Goal: Task Accomplishment & Management: Use online tool/utility

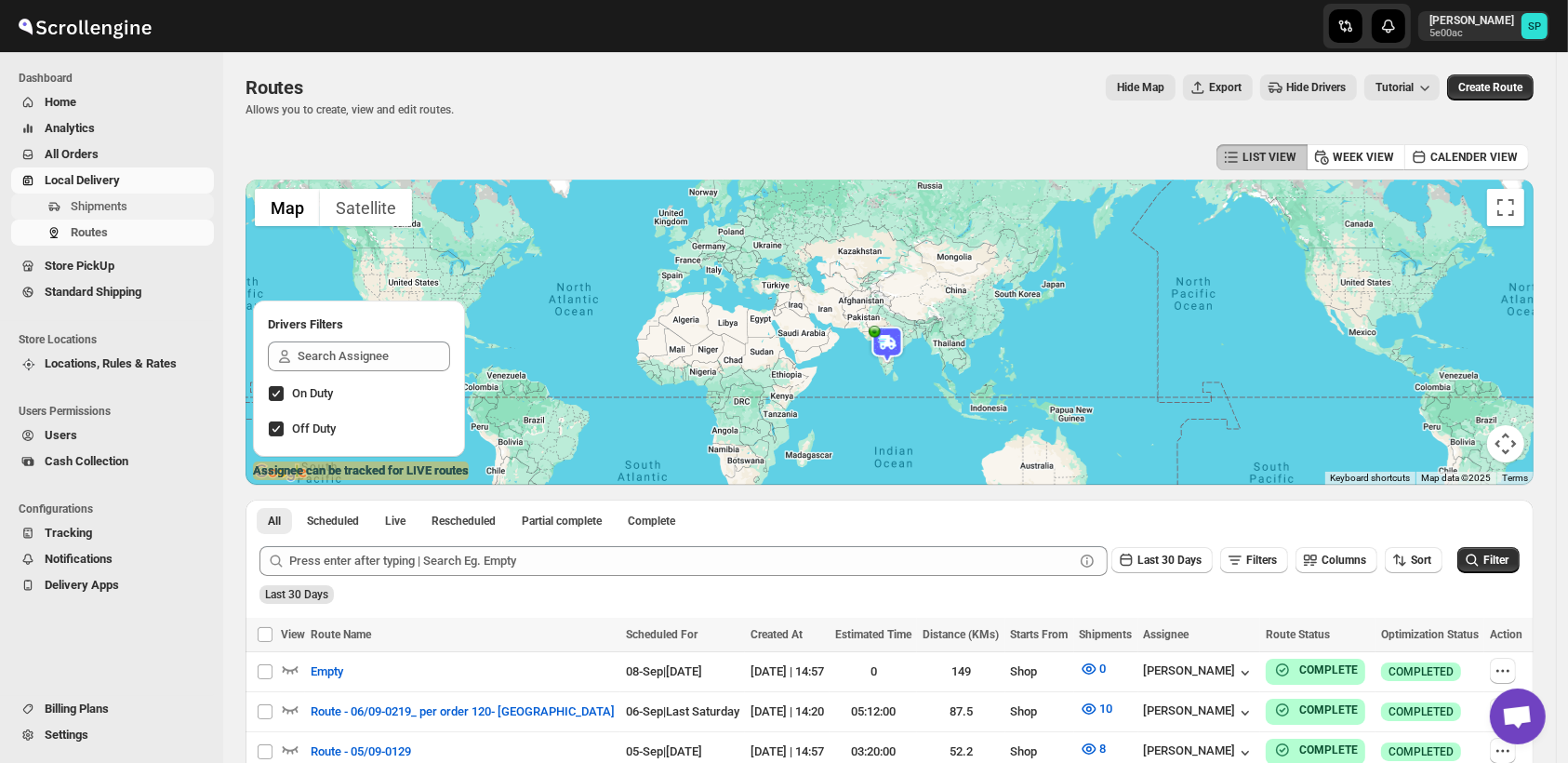
click at [72, 203] on span "Shipments" at bounding box center [99, 206] width 57 height 14
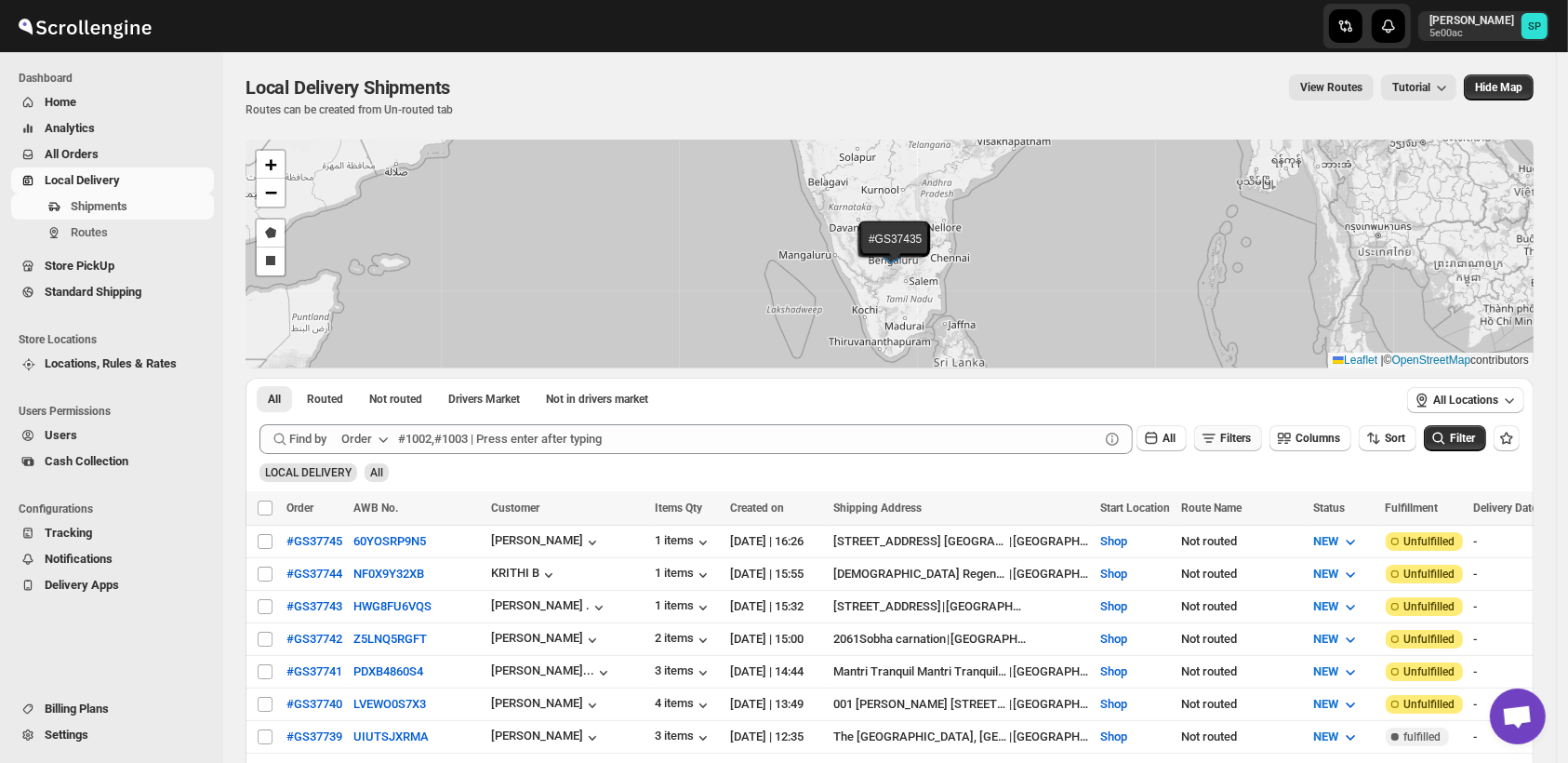
click at [1241, 438] on span "Filters" at bounding box center [1235, 438] width 31 height 13
click at [1211, 510] on icon "button" at bounding box center [1210, 511] width 18 height 18
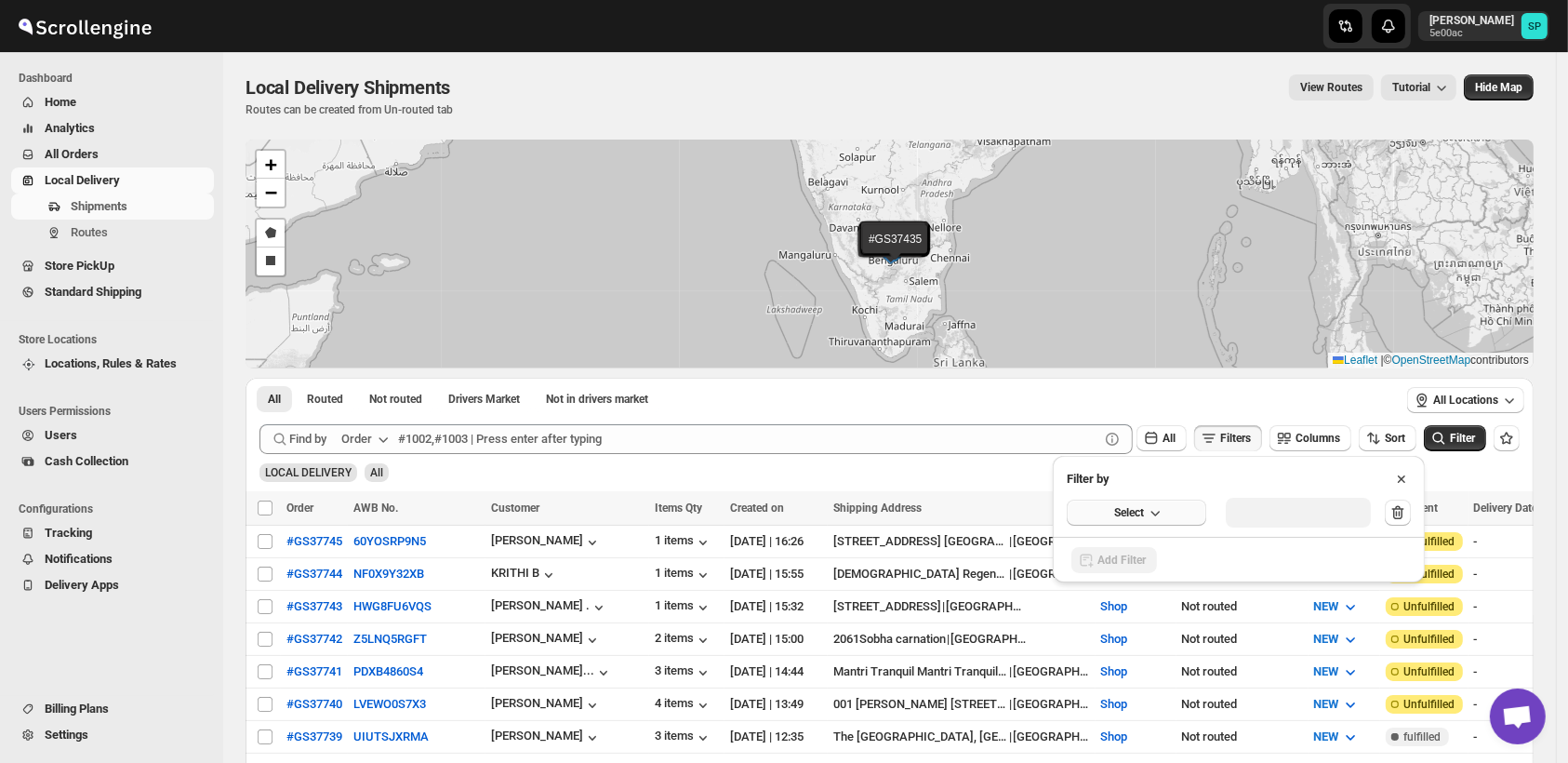
click at [1163, 517] on icon "button" at bounding box center [1154, 512] width 18 height 18
click at [1152, 675] on div "Fulfillment Status" at bounding box center [1124, 683] width 92 height 18
click at [1270, 512] on div "Select value" at bounding box center [1283, 511] width 93 height 15
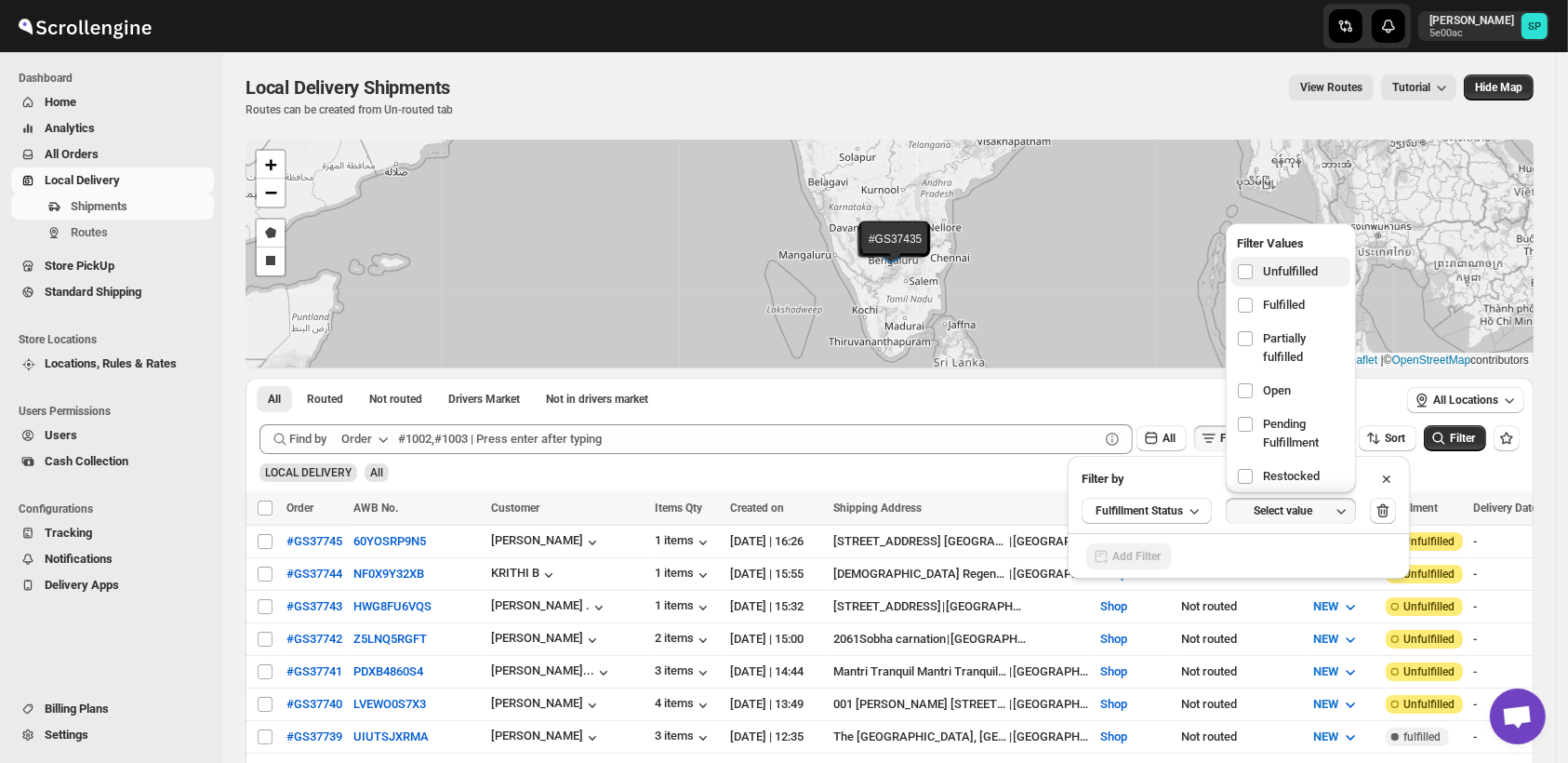
click at [1288, 271] on span "Unfulfilled" at bounding box center [1290, 271] width 55 height 18
click at [1253, 271] on input "checkbox" at bounding box center [1246, 272] width 15 height 15
checkbox input "true"
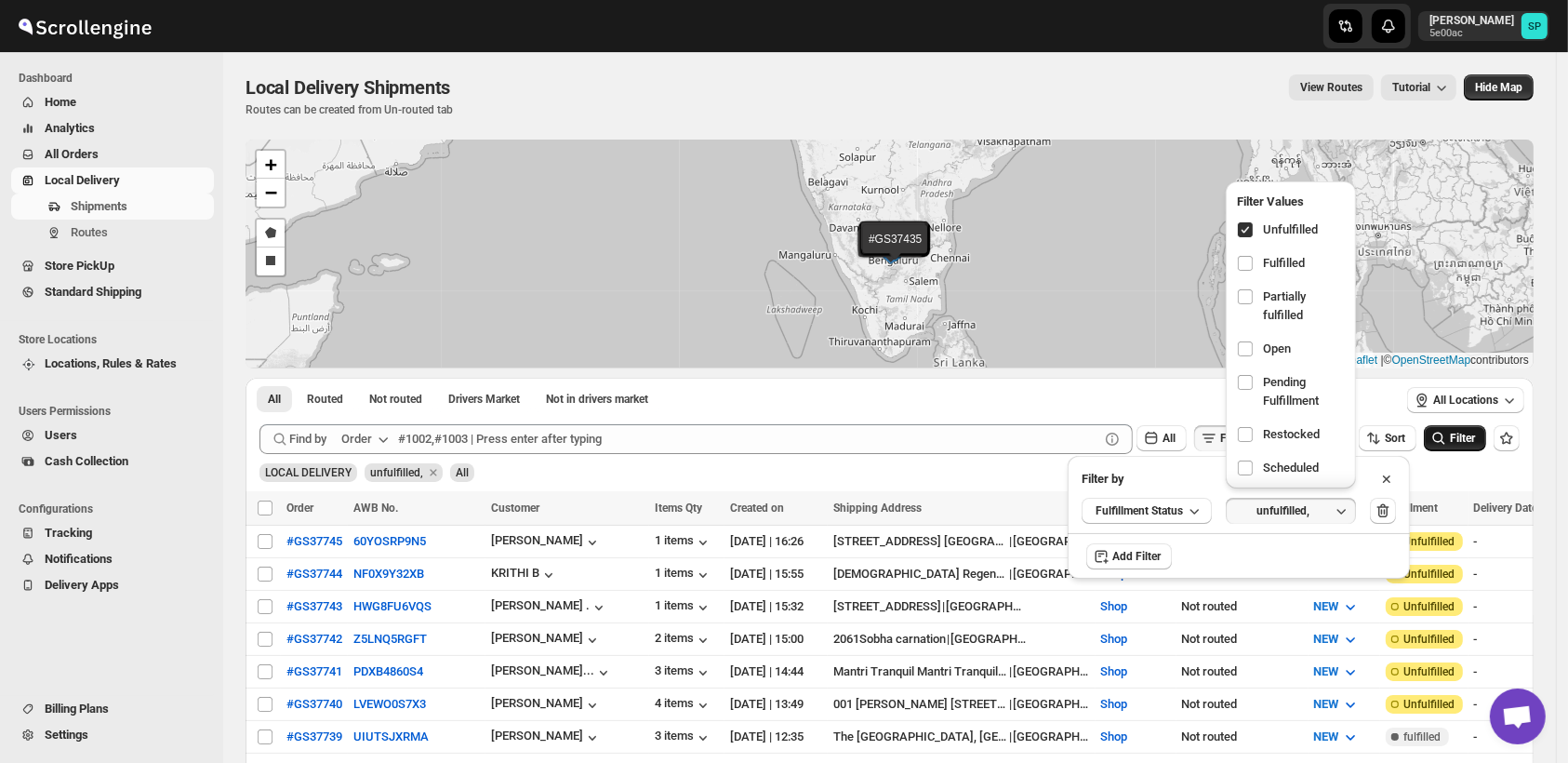
click at [1458, 432] on button "Filter" at bounding box center [1455, 437] width 62 height 26
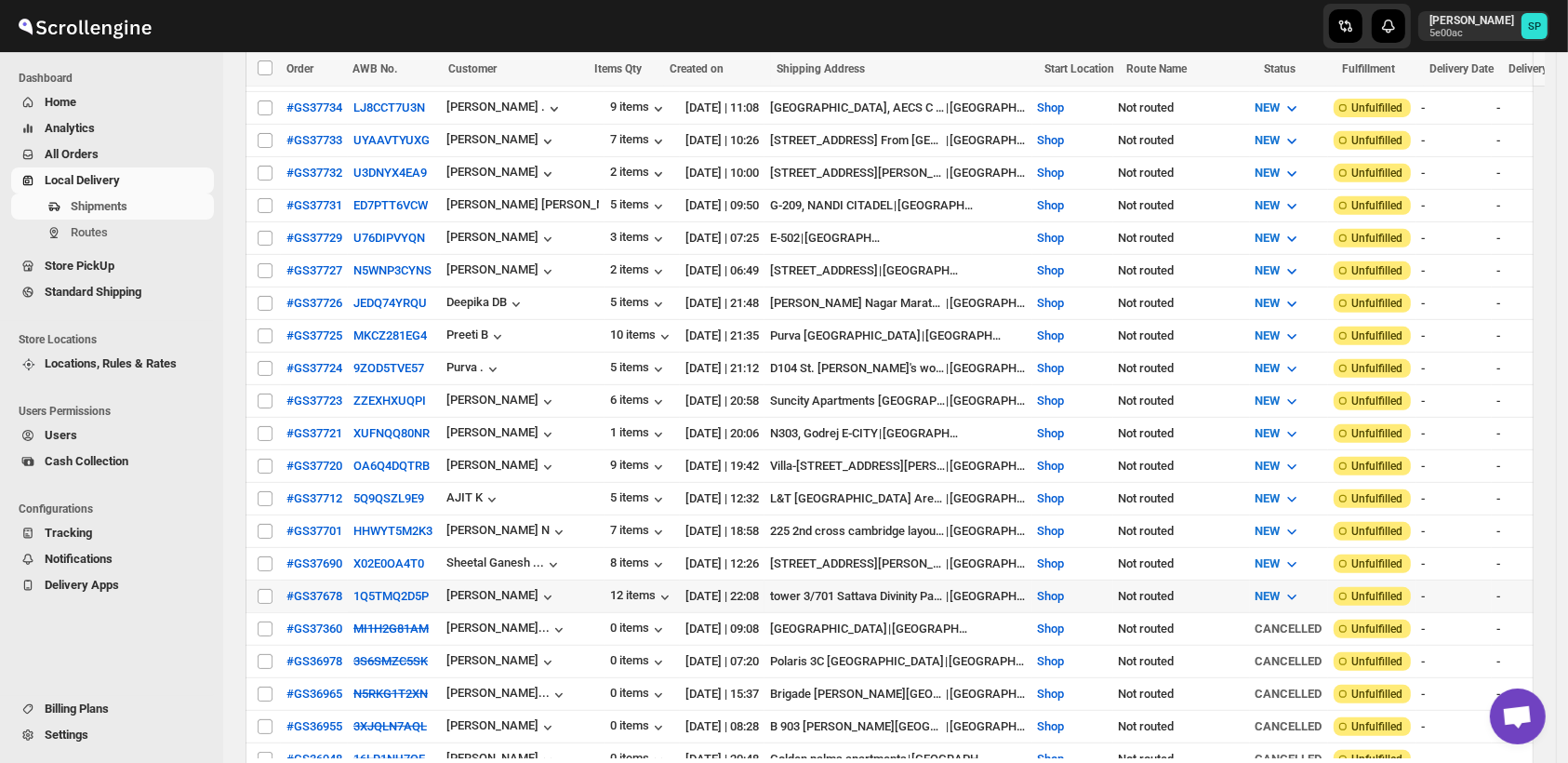
scroll to position [723, 0]
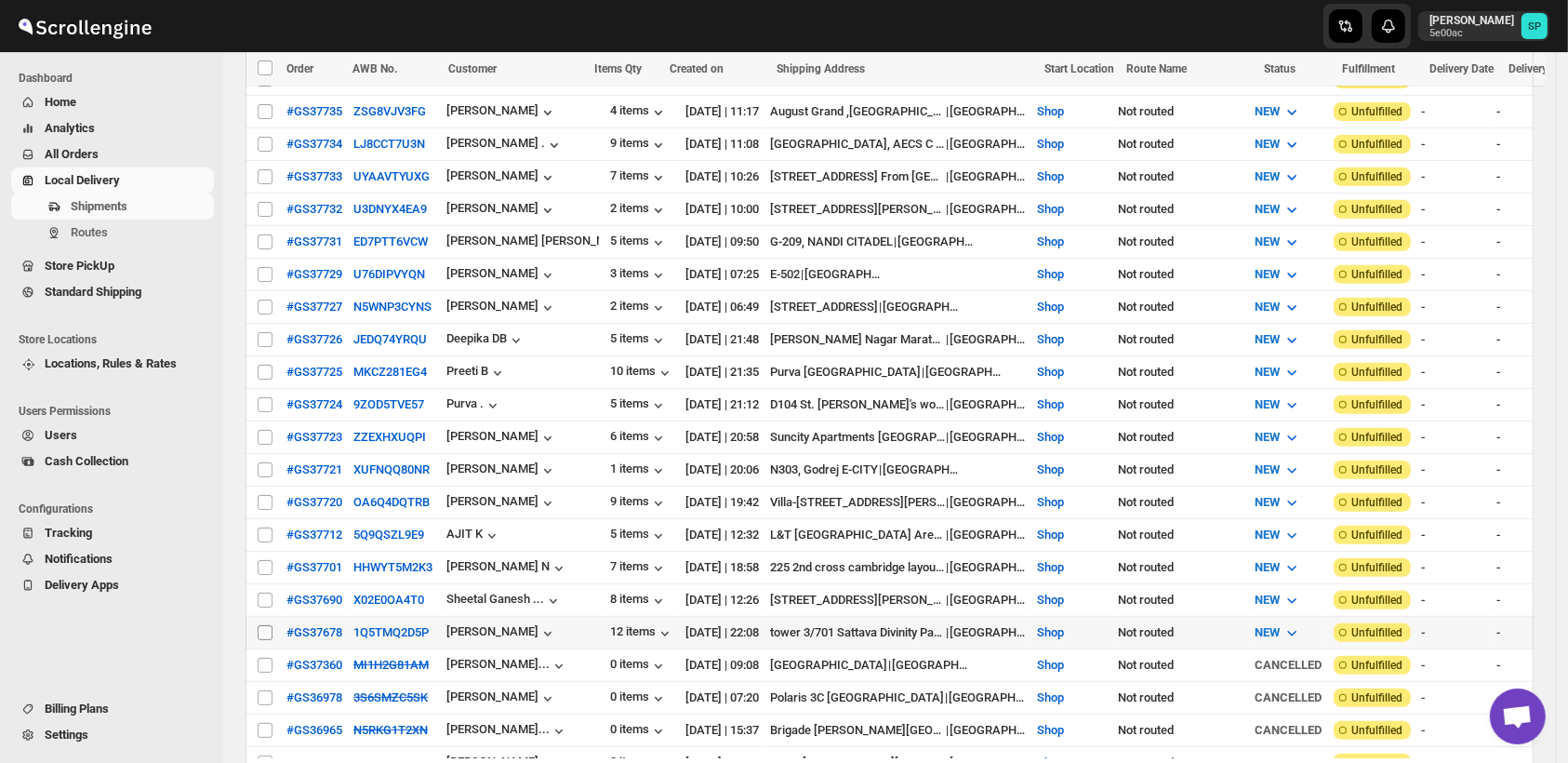
click at [261, 625] on input "Select shipment" at bounding box center [265, 633] width 15 height 15
checkbox input "true"
click at [266, 592] on input "Select shipment" at bounding box center [265, 600] width 15 height 15
checkbox input "true"
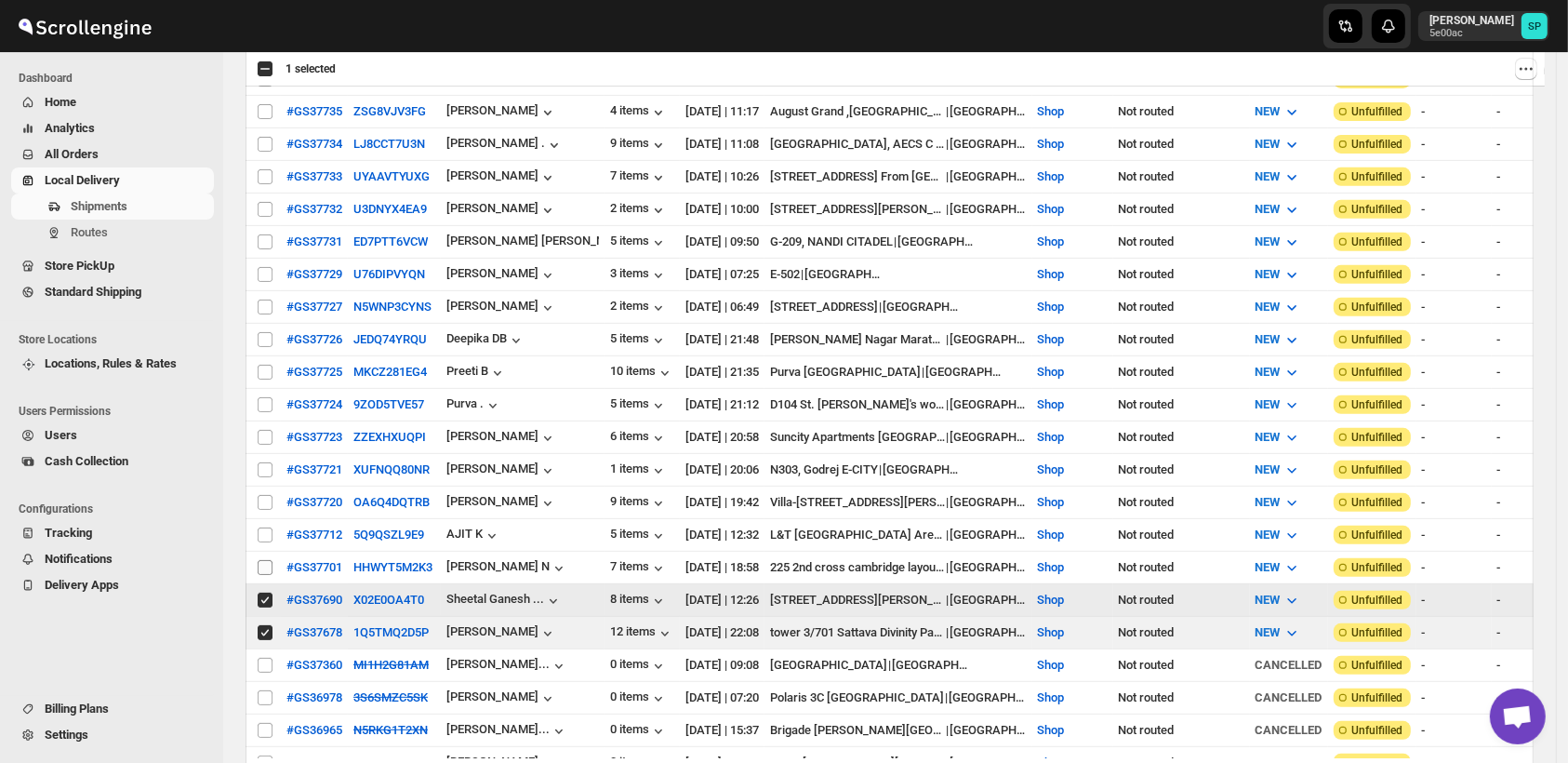
click at [267, 560] on input "Select shipment" at bounding box center [265, 567] width 15 height 15
checkbox input "true"
click at [265, 527] on input "Select shipment" at bounding box center [265, 535] width 15 height 15
checkbox input "true"
click at [267, 495] on input "Select shipment" at bounding box center [265, 502] width 15 height 15
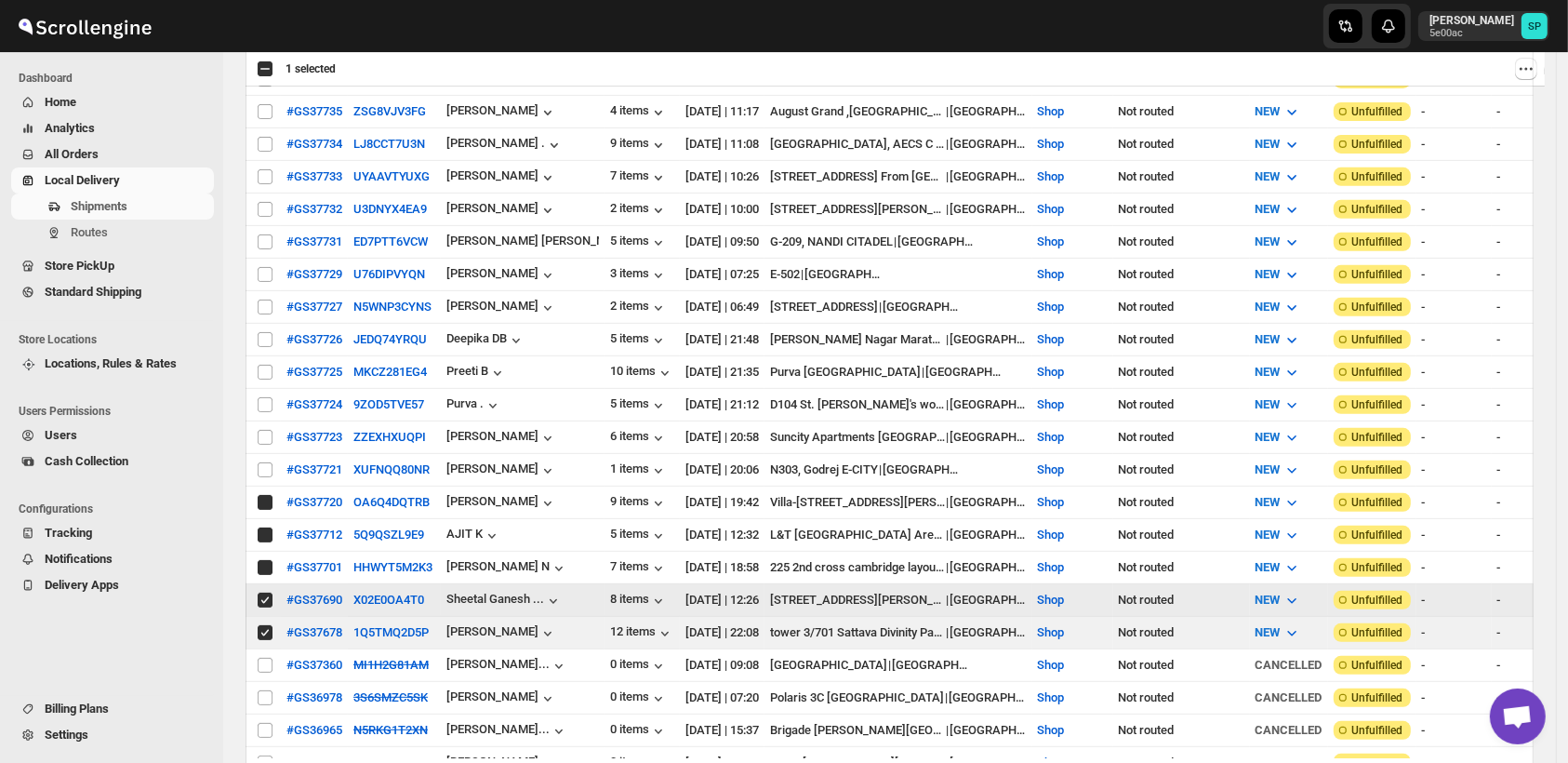
checkbox input "true"
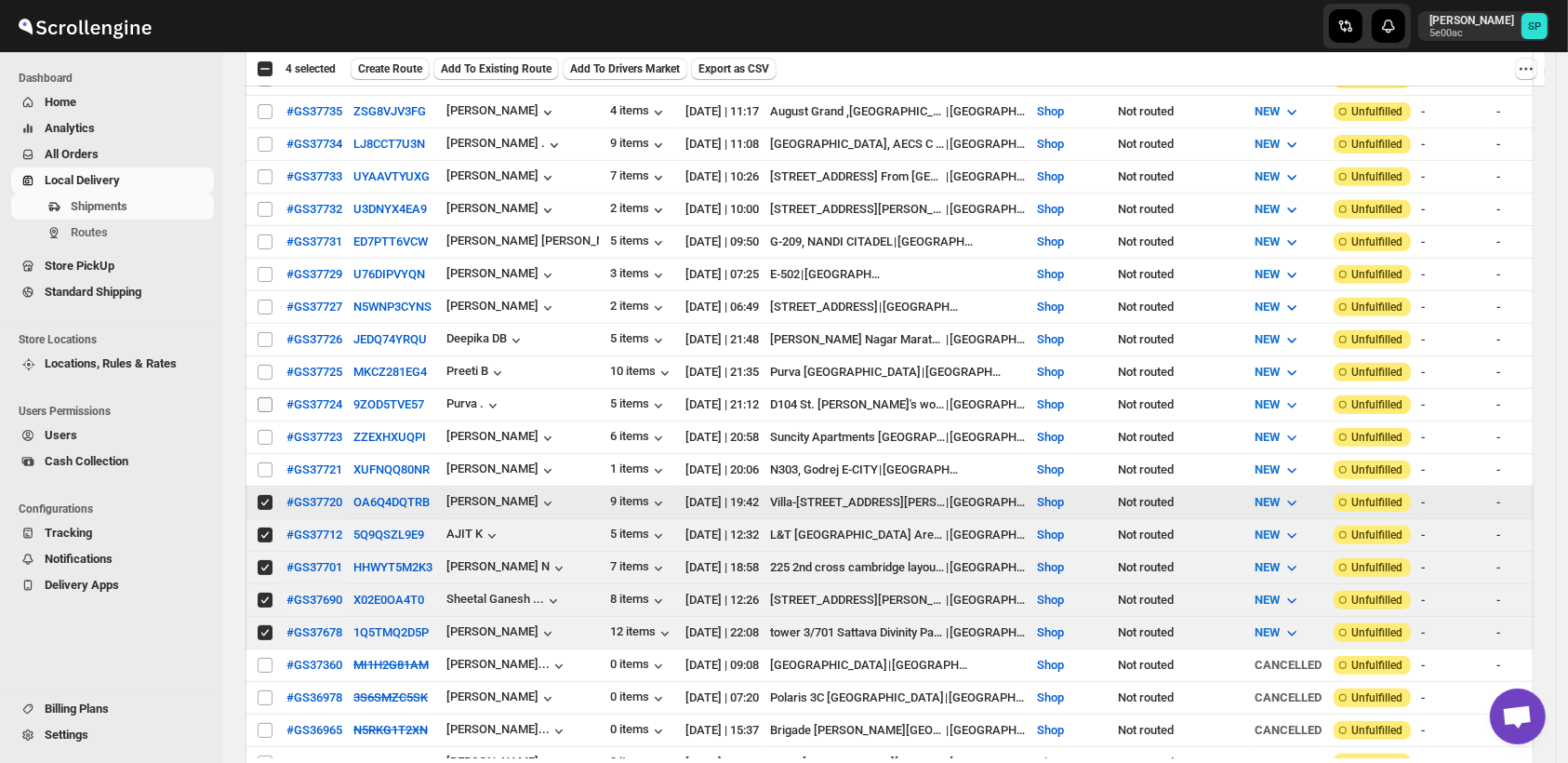
click at [266, 462] on input "Select shipment" at bounding box center [265, 470] width 15 height 15
checkbox input "true"
click at [268, 429] on input "Select shipment" at bounding box center [265, 437] width 15 height 15
checkbox input "true"
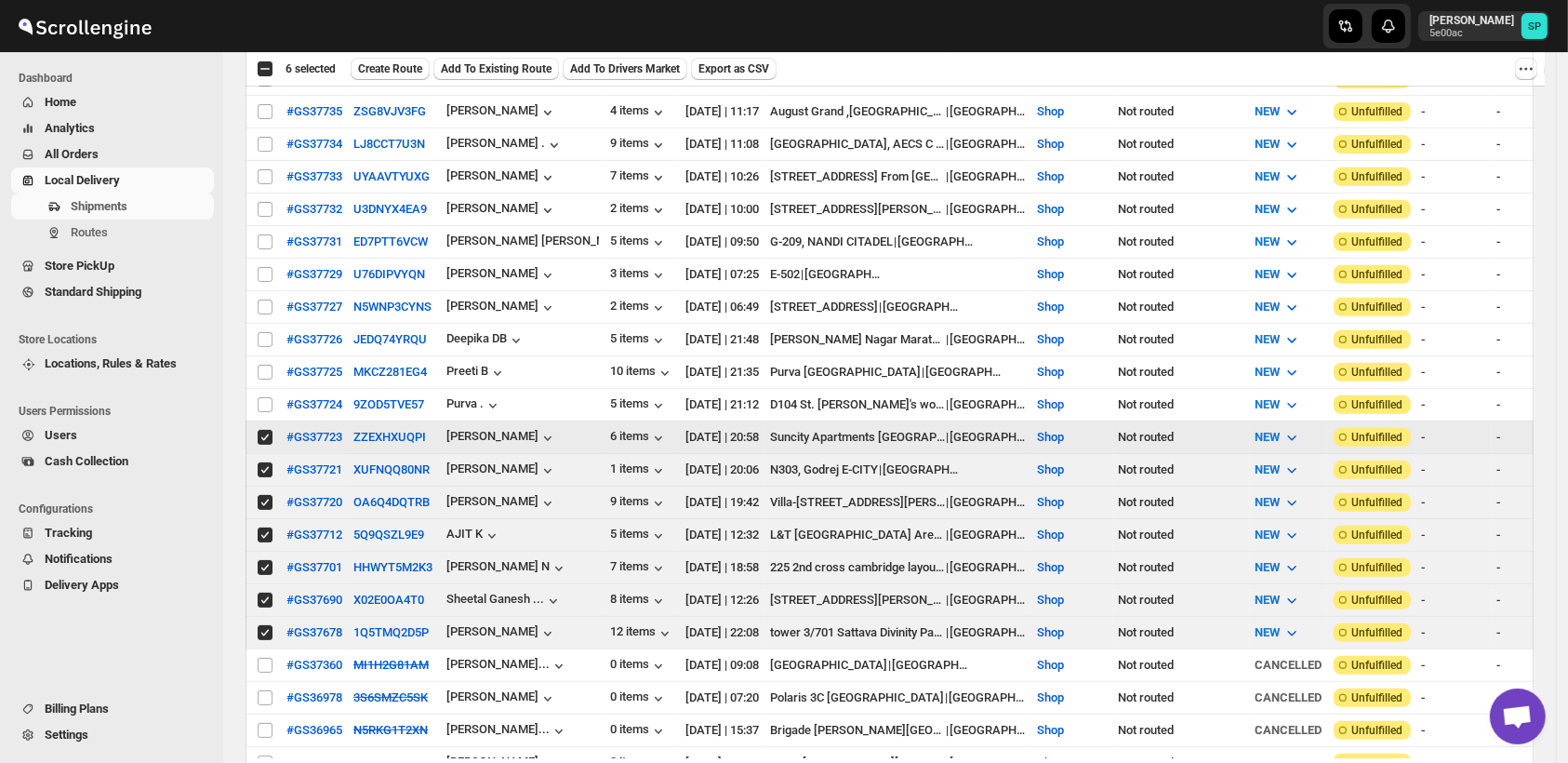
click at [267, 397] on input "Select shipment" at bounding box center [265, 405] width 15 height 15
checkbox input "true"
click at [266, 364] on input "Select shipment" at bounding box center [265, 372] width 15 height 15
checkbox input "true"
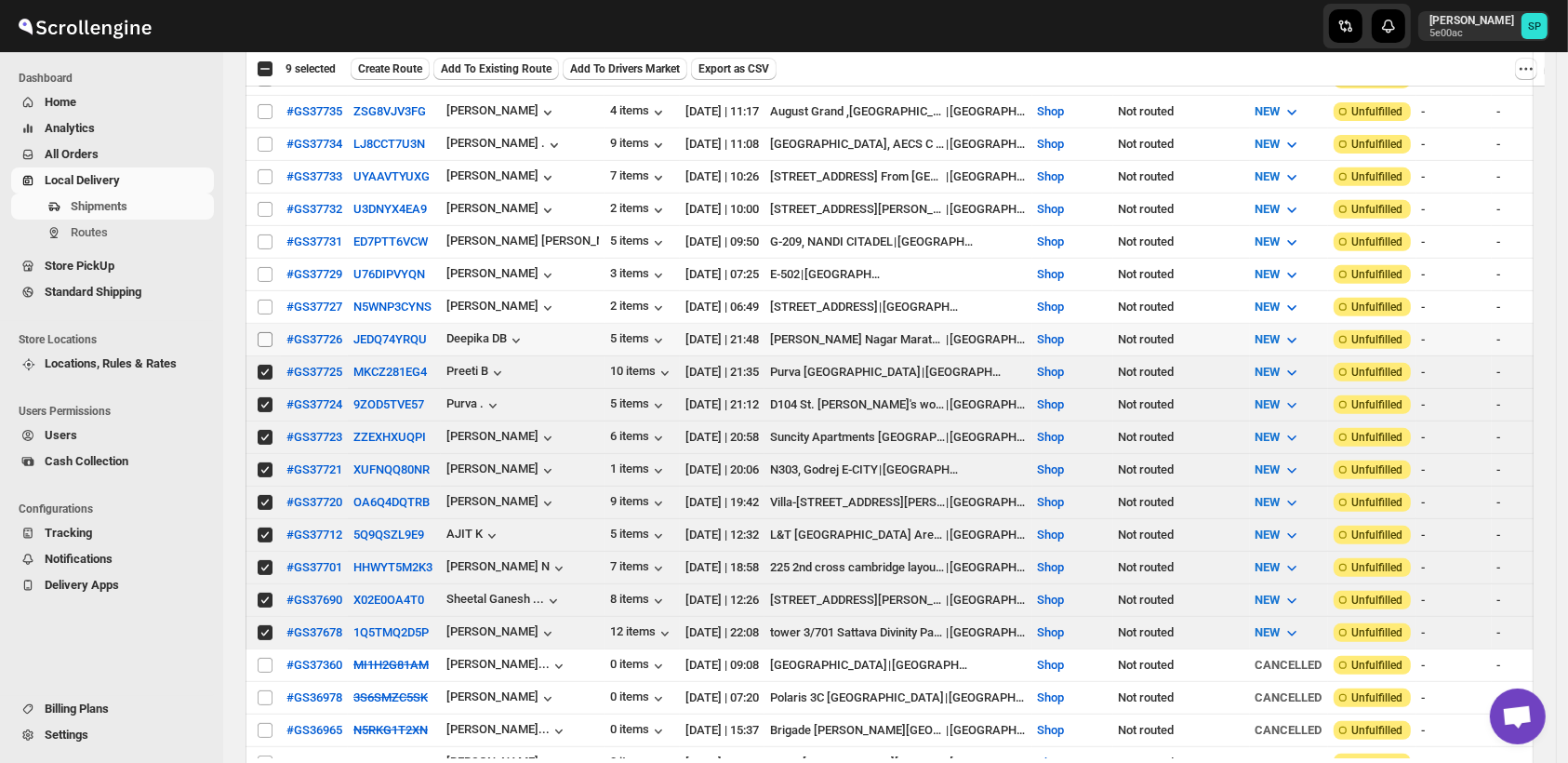
click at [266, 332] on input "Select shipment" at bounding box center [265, 339] width 15 height 15
checkbox input "true"
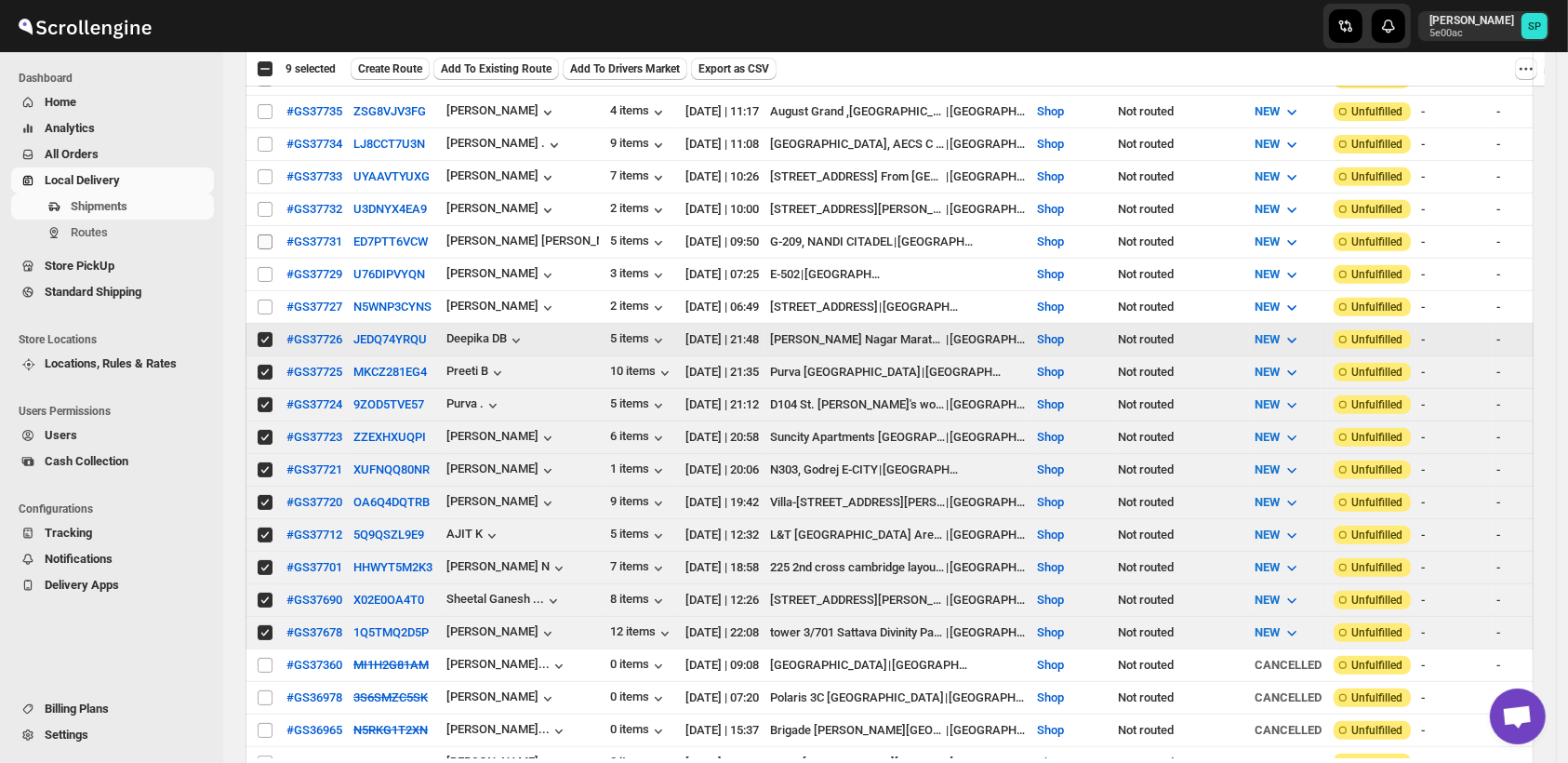
click at [265, 299] on input "Select shipment" at bounding box center [265, 307] width 15 height 15
checkbox input "true"
click at [265, 266] on input "Select shipment" at bounding box center [265, 274] width 15 height 15
checkbox input "true"
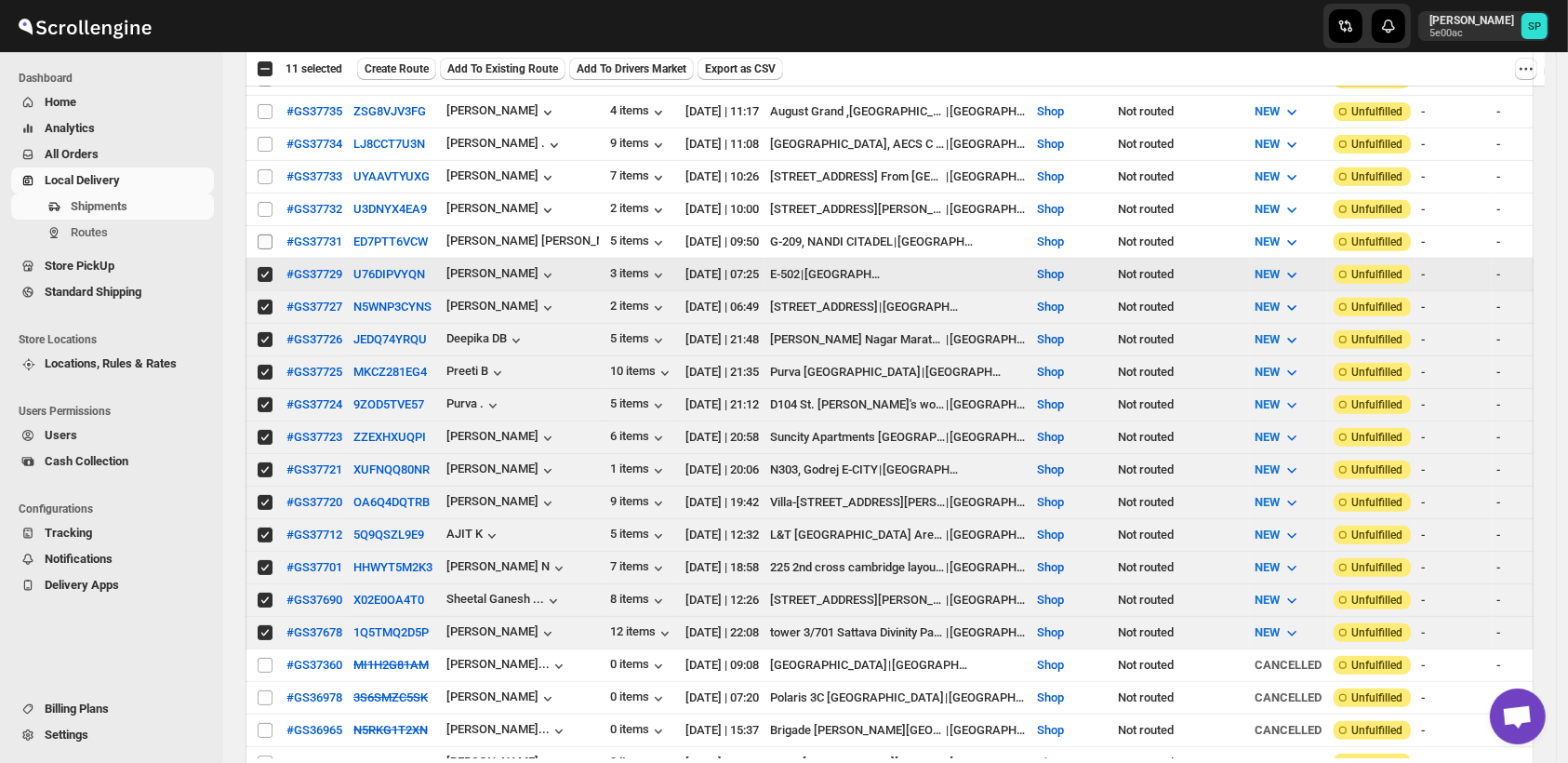
click at [263, 235] on input "Select shipment" at bounding box center [265, 243] width 15 height 15
checkbox input "true"
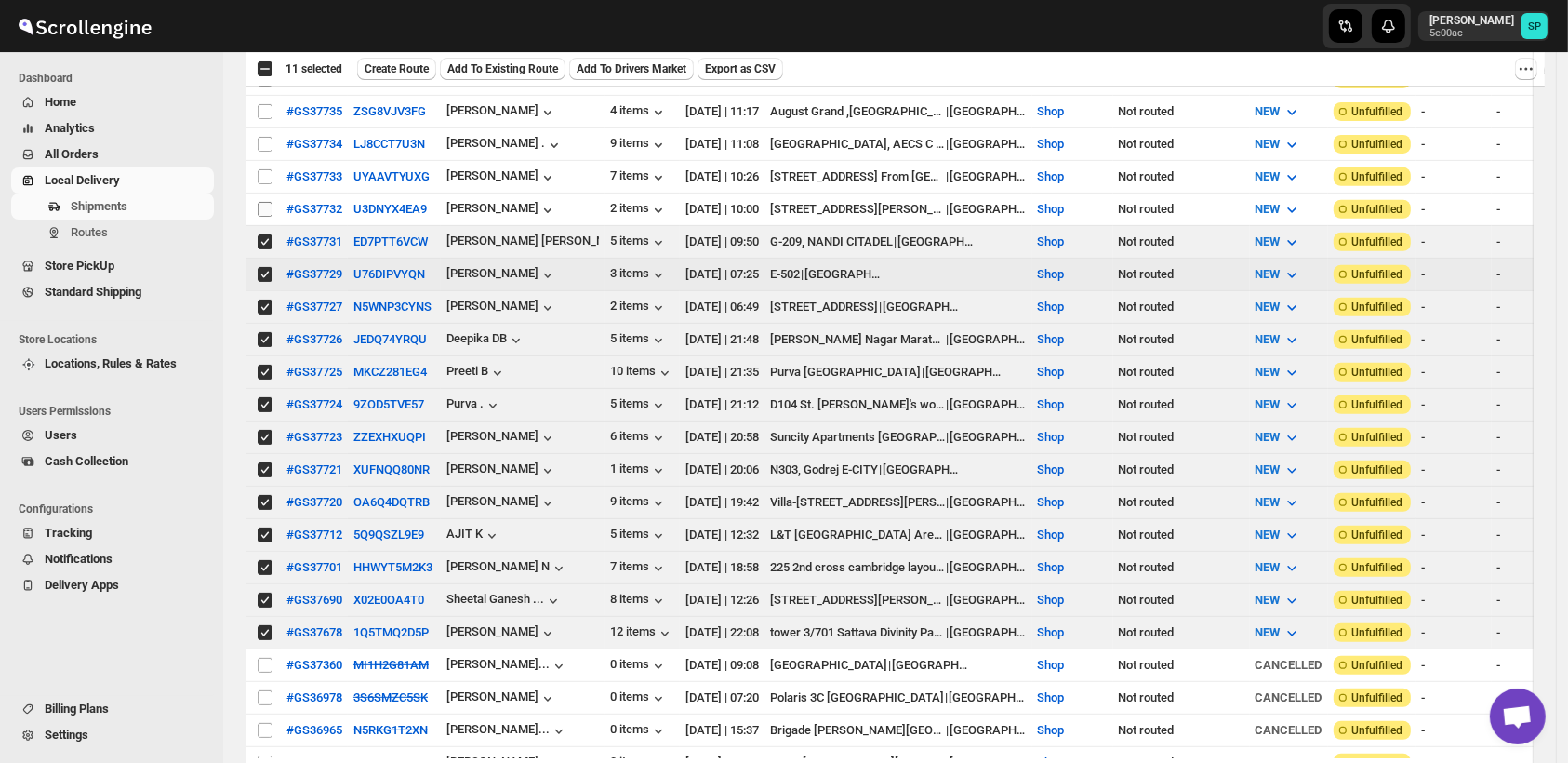
click at [266, 202] on input "Select shipment" at bounding box center [265, 210] width 15 height 15
checkbox input "true"
click at [264, 170] on input "Select shipment" at bounding box center [265, 177] width 15 height 15
checkbox input "true"
click at [265, 128] on td "Select shipment" at bounding box center [263, 145] width 35 height 33
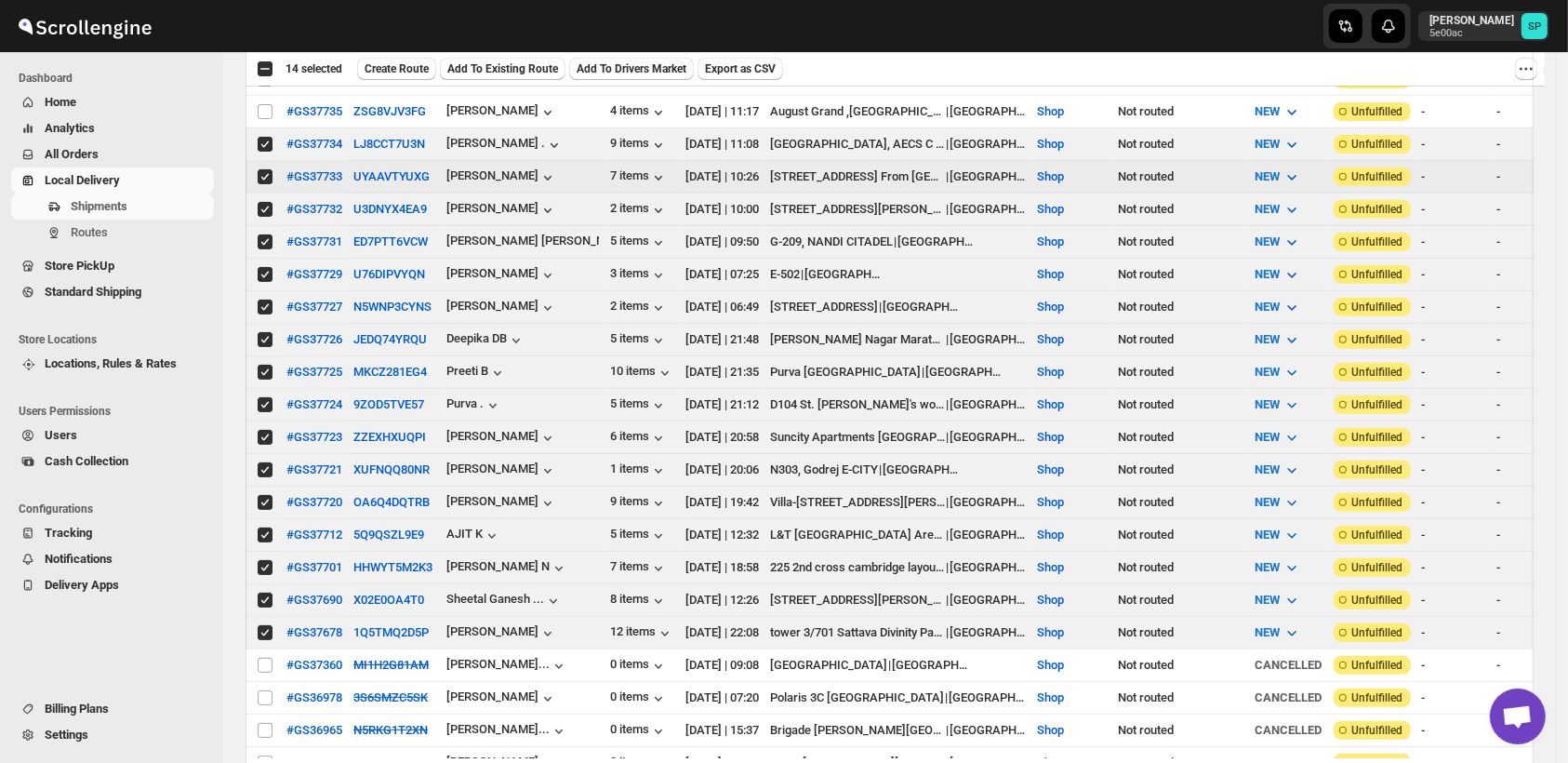
checkbox input "true"
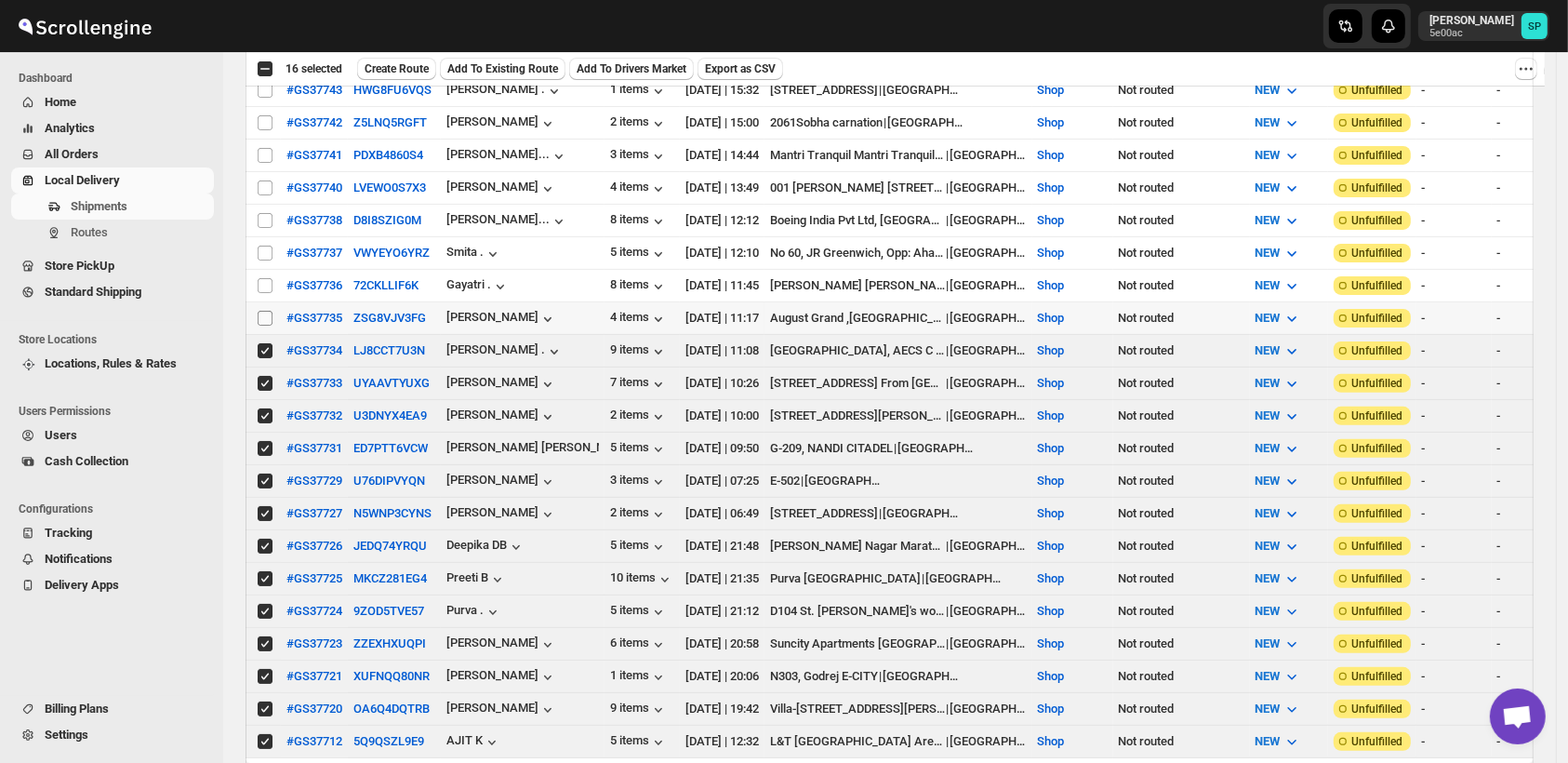
click at [260, 311] on input "Select shipment" at bounding box center [265, 318] width 15 height 15
checkbox input "true"
click at [266, 278] on input "Select shipment" at bounding box center [265, 286] width 15 height 15
checkbox input "true"
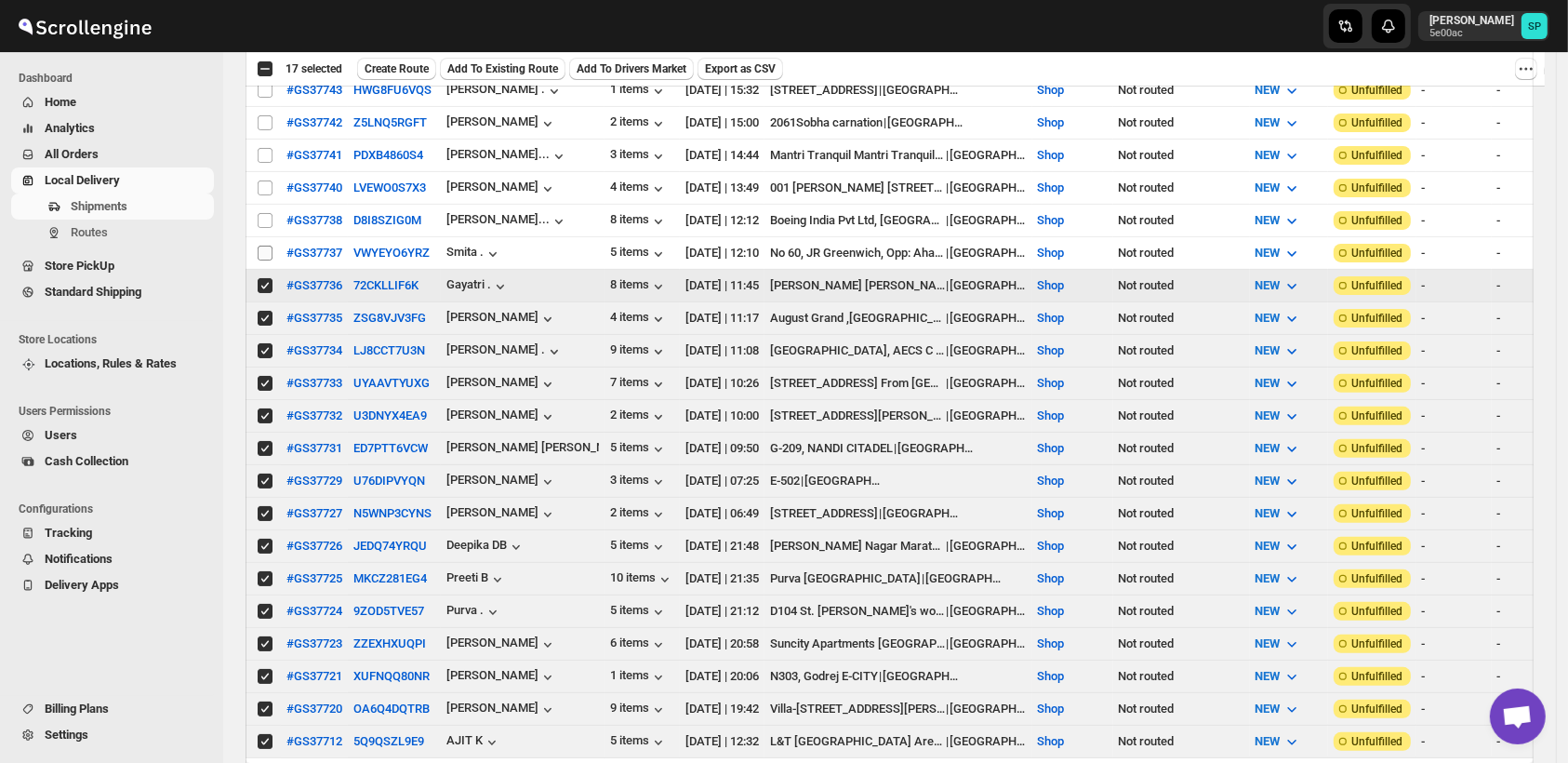
click at [264, 246] on input "Select shipment" at bounding box center [265, 253] width 15 height 15
checkbox input "true"
click at [264, 214] on input "Select shipment" at bounding box center [265, 220] width 15 height 15
checkbox input "true"
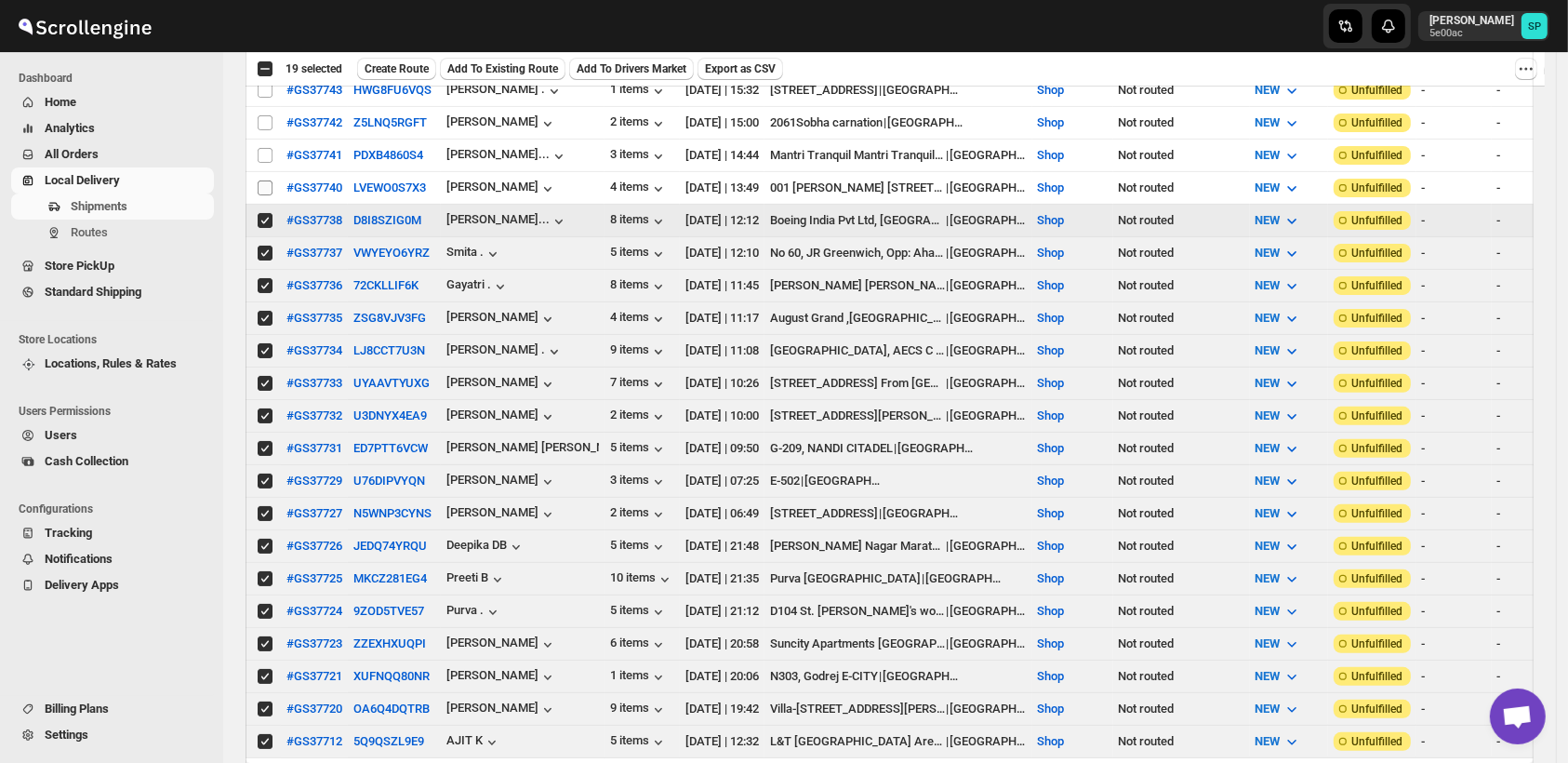
click at [261, 180] on input "Select shipment" at bounding box center [265, 188] width 15 height 15
checkbox input "true"
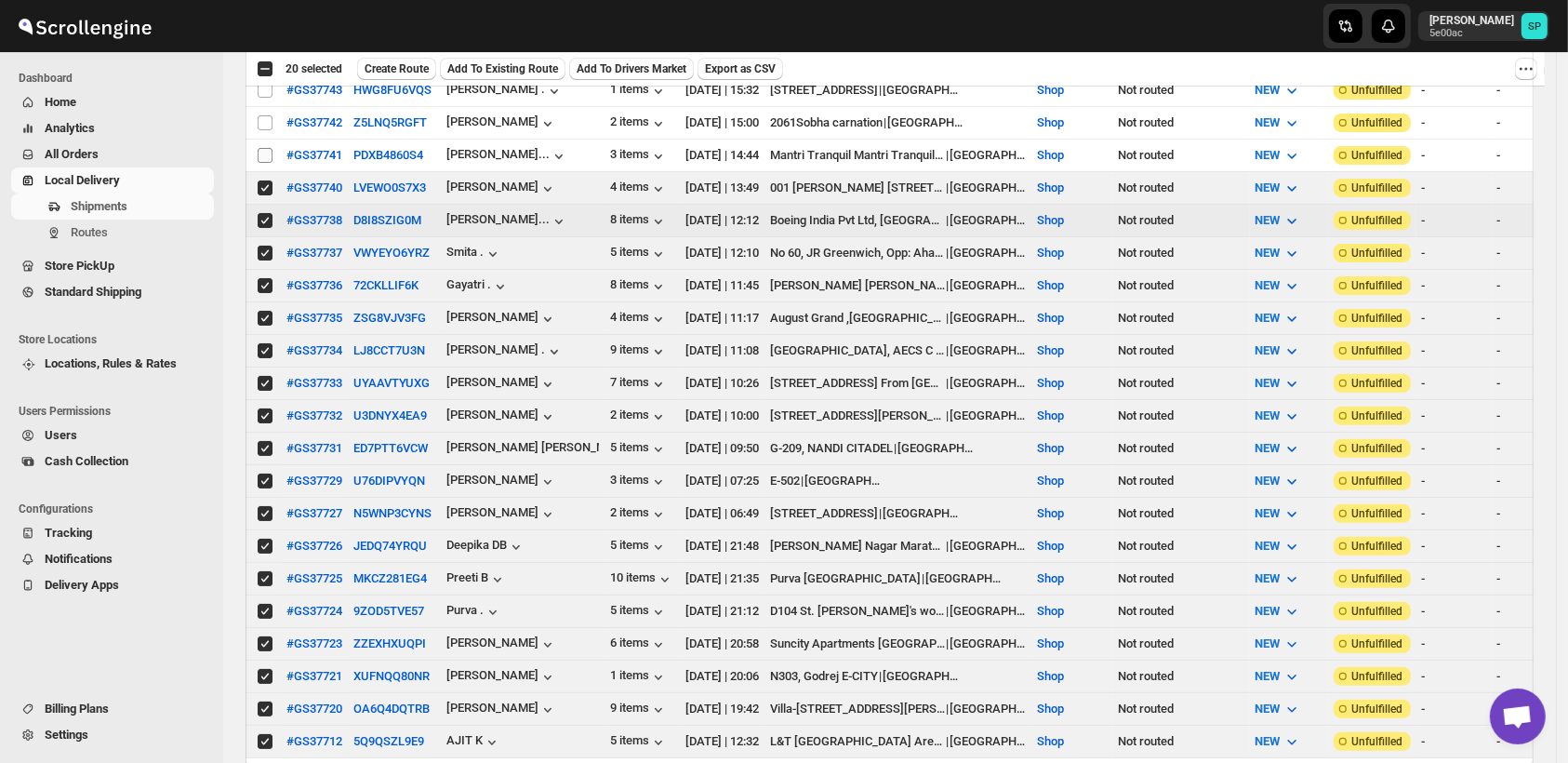
click at [266, 153] on input "Select shipment" at bounding box center [265, 155] width 15 height 15
checkbox input "true"
click at [266, 118] on input "Select shipment" at bounding box center [265, 123] width 15 height 15
checkbox input "true"
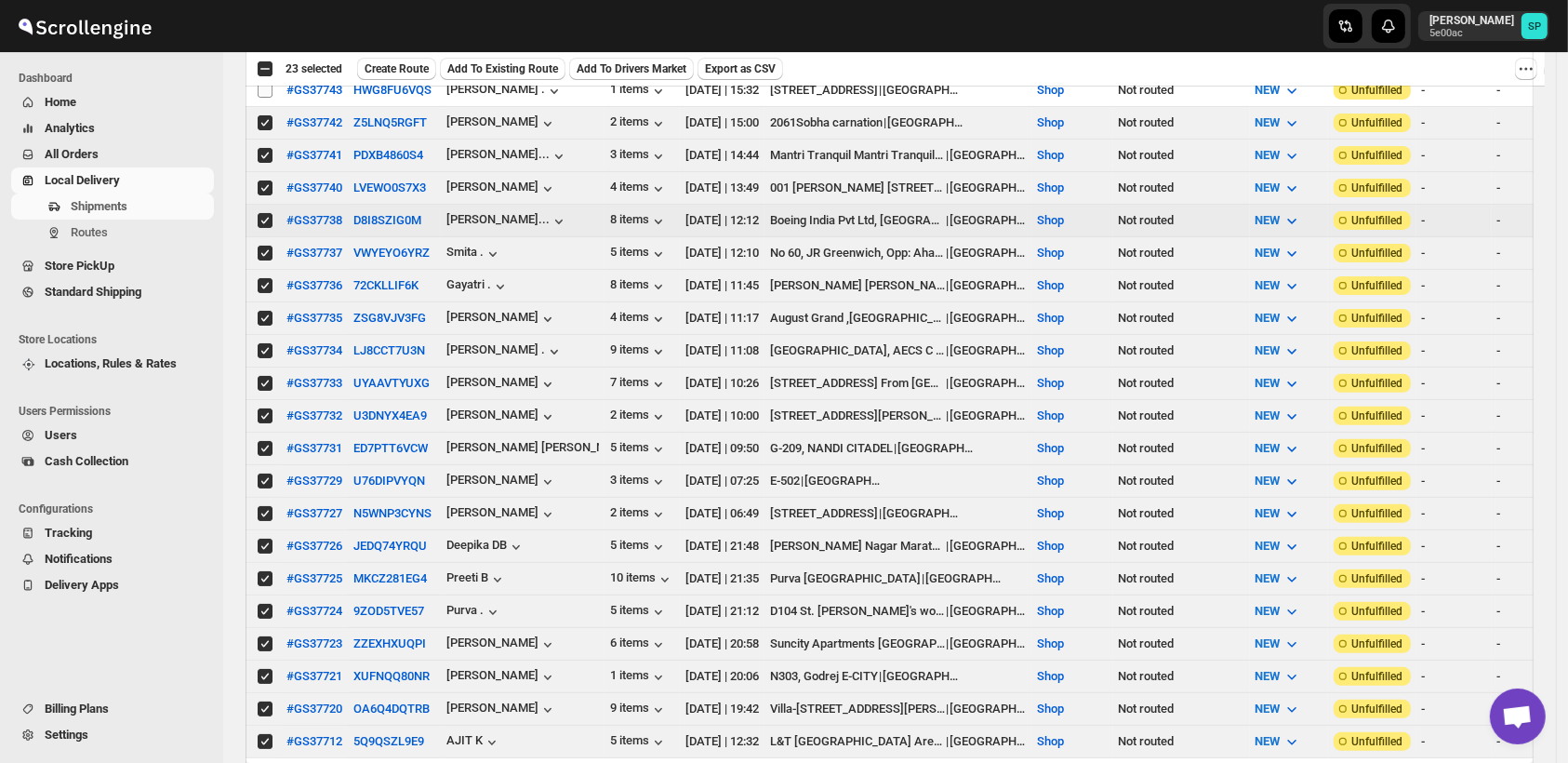
scroll to position [310, 0]
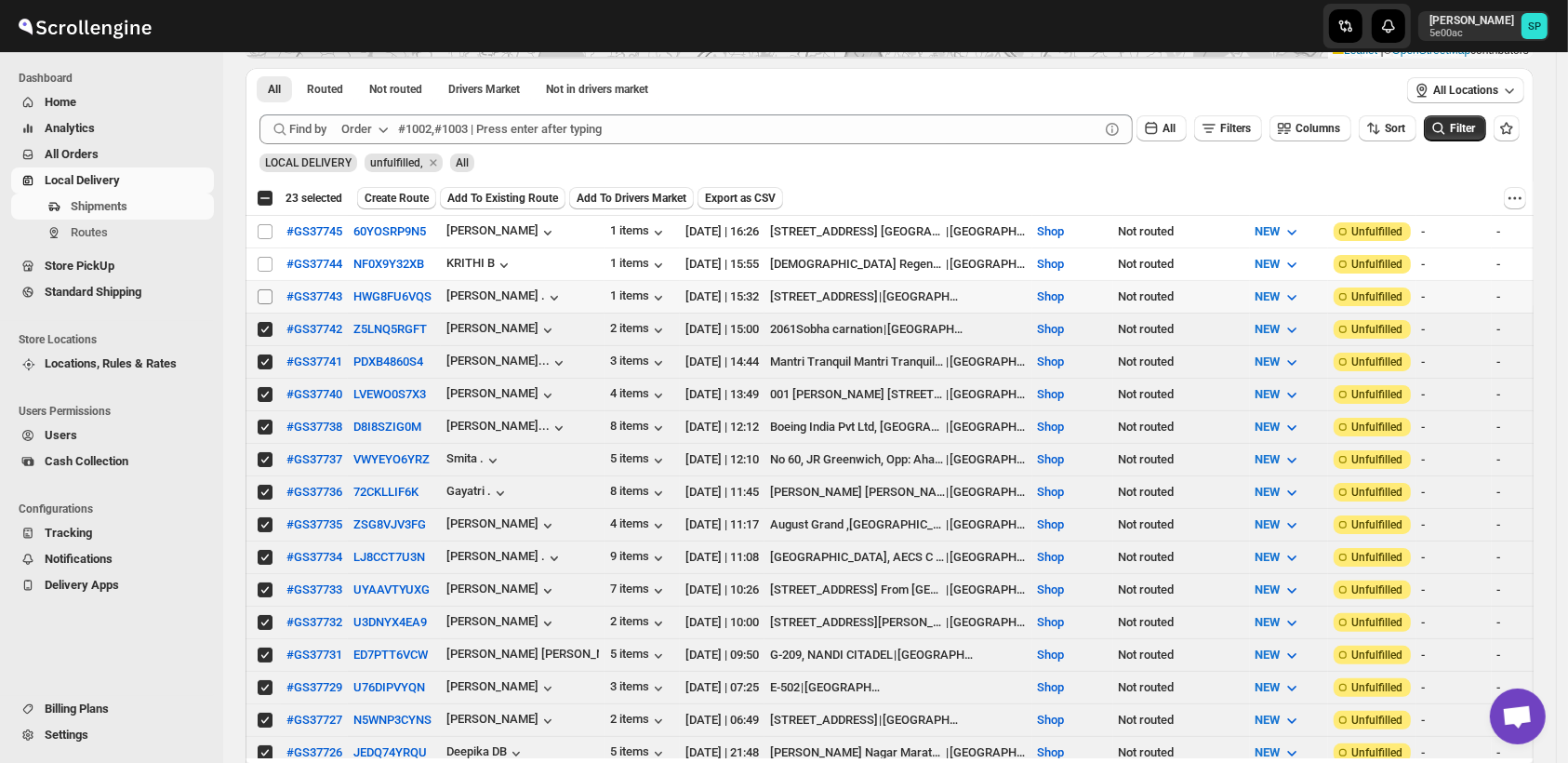
click at [263, 296] on input "Select shipment" at bounding box center [265, 297] width 15 height 15
checkbox input "true"
click at [262, 264] on input "Select shipment" at bounding box center [265, 265] width 15 height 15
checkbox input "true"
click at [267, 235] on input "Select shipment" at bounding box center [265, 232] width 15 height 15
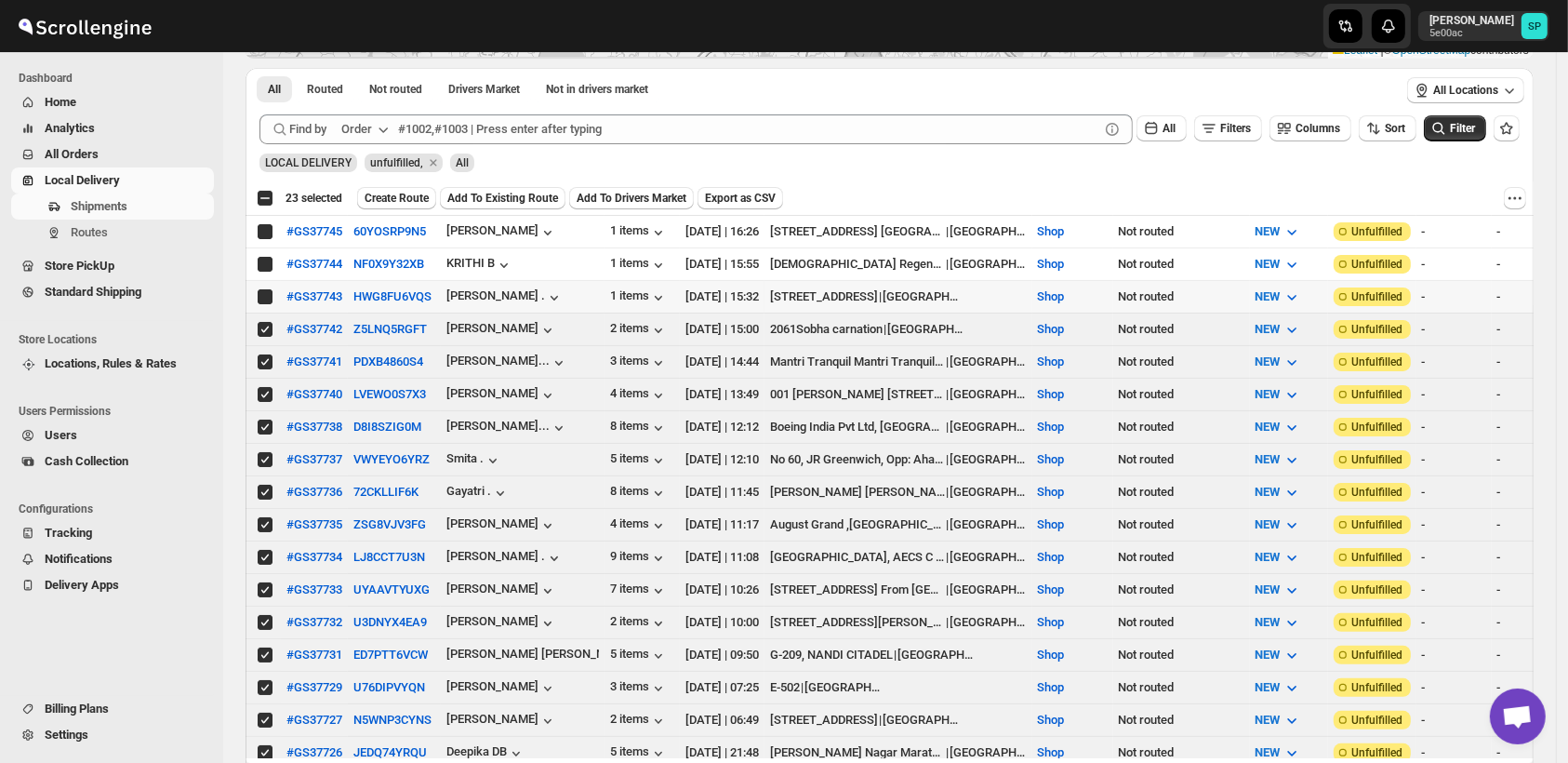
checkbox input "true"
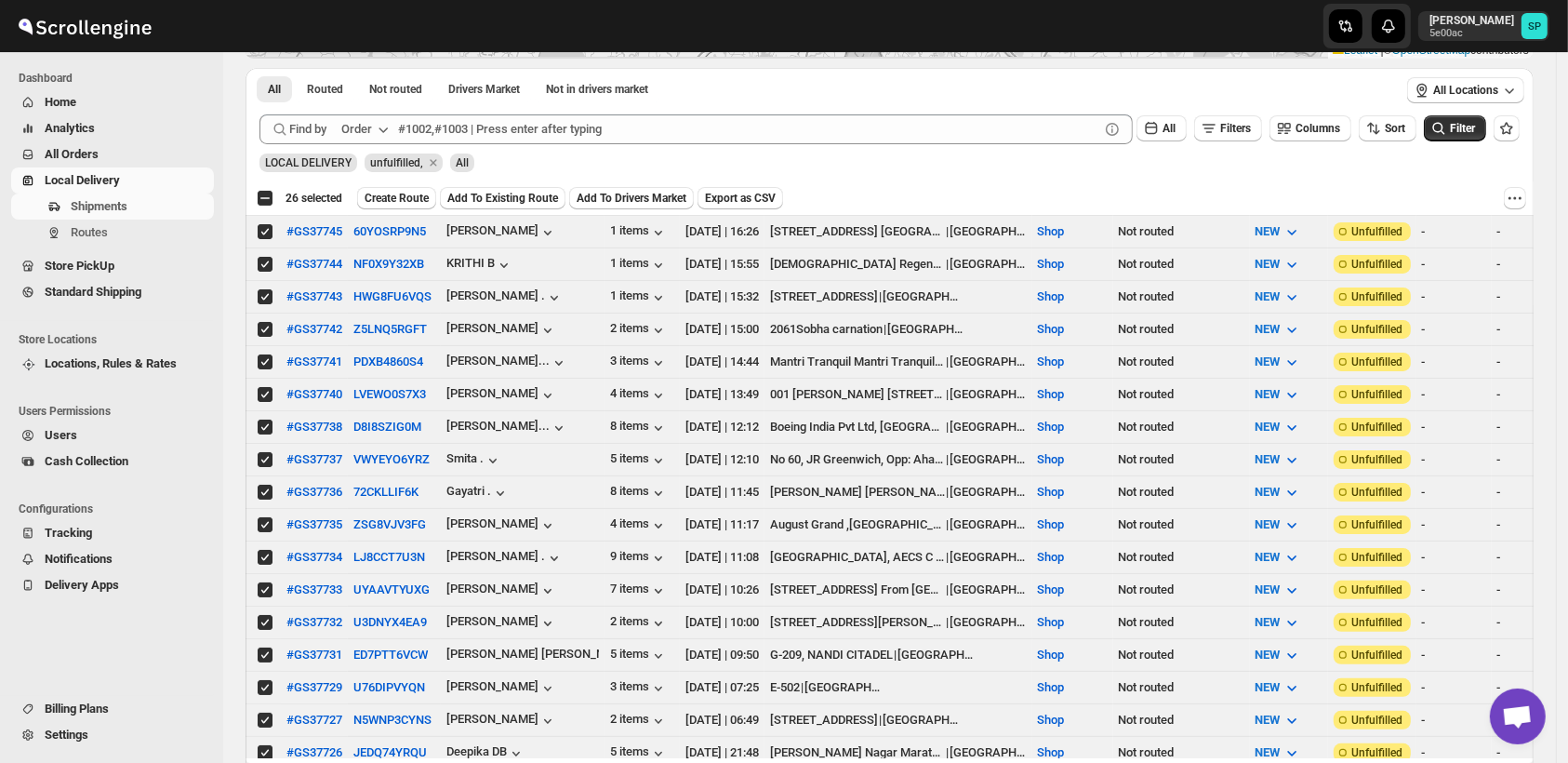
click at [402, 196] on span "Create Route" at bounding box center [396, 198] width 64 height 15
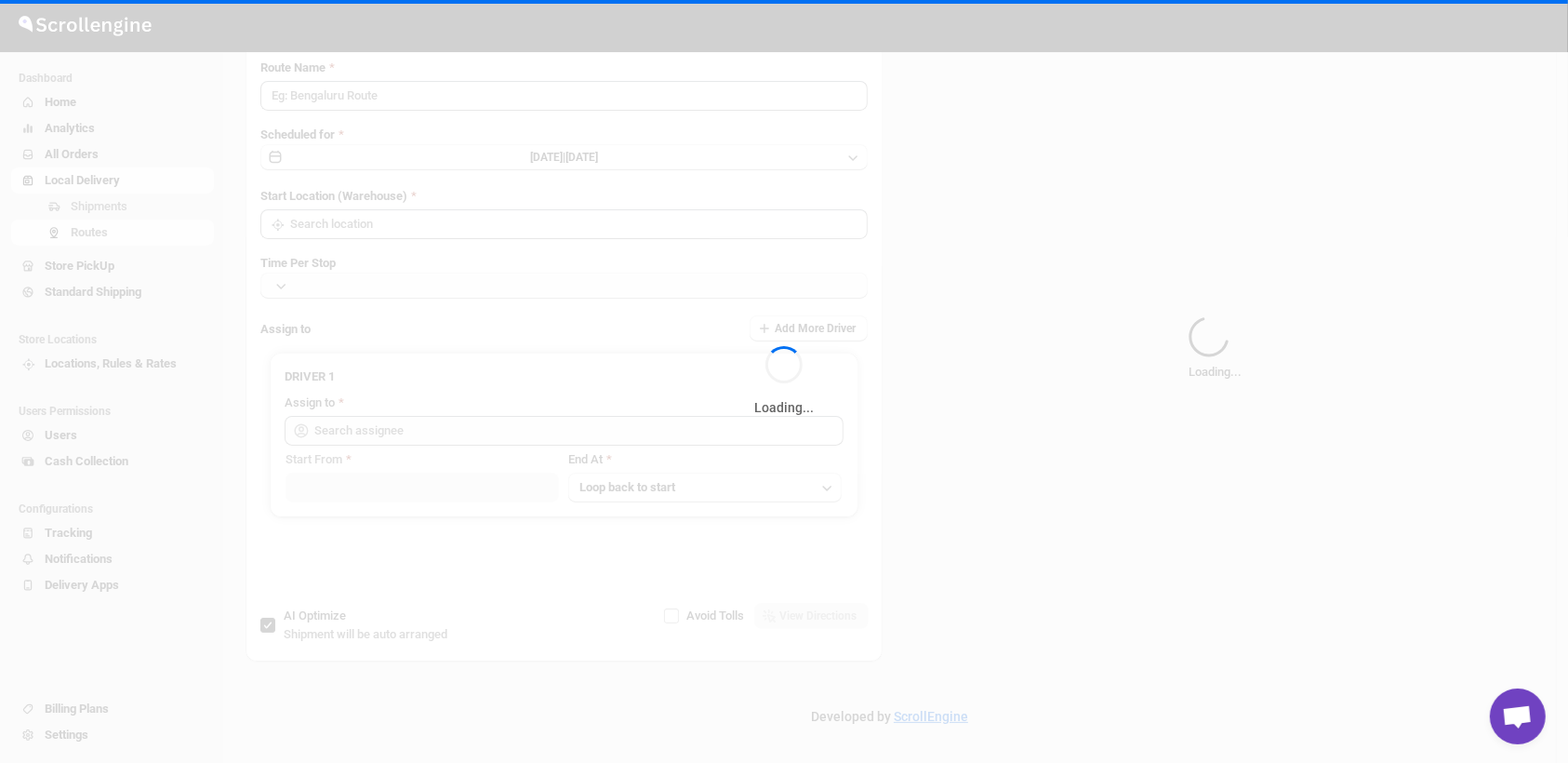
type input "Route - 10/09-0506"
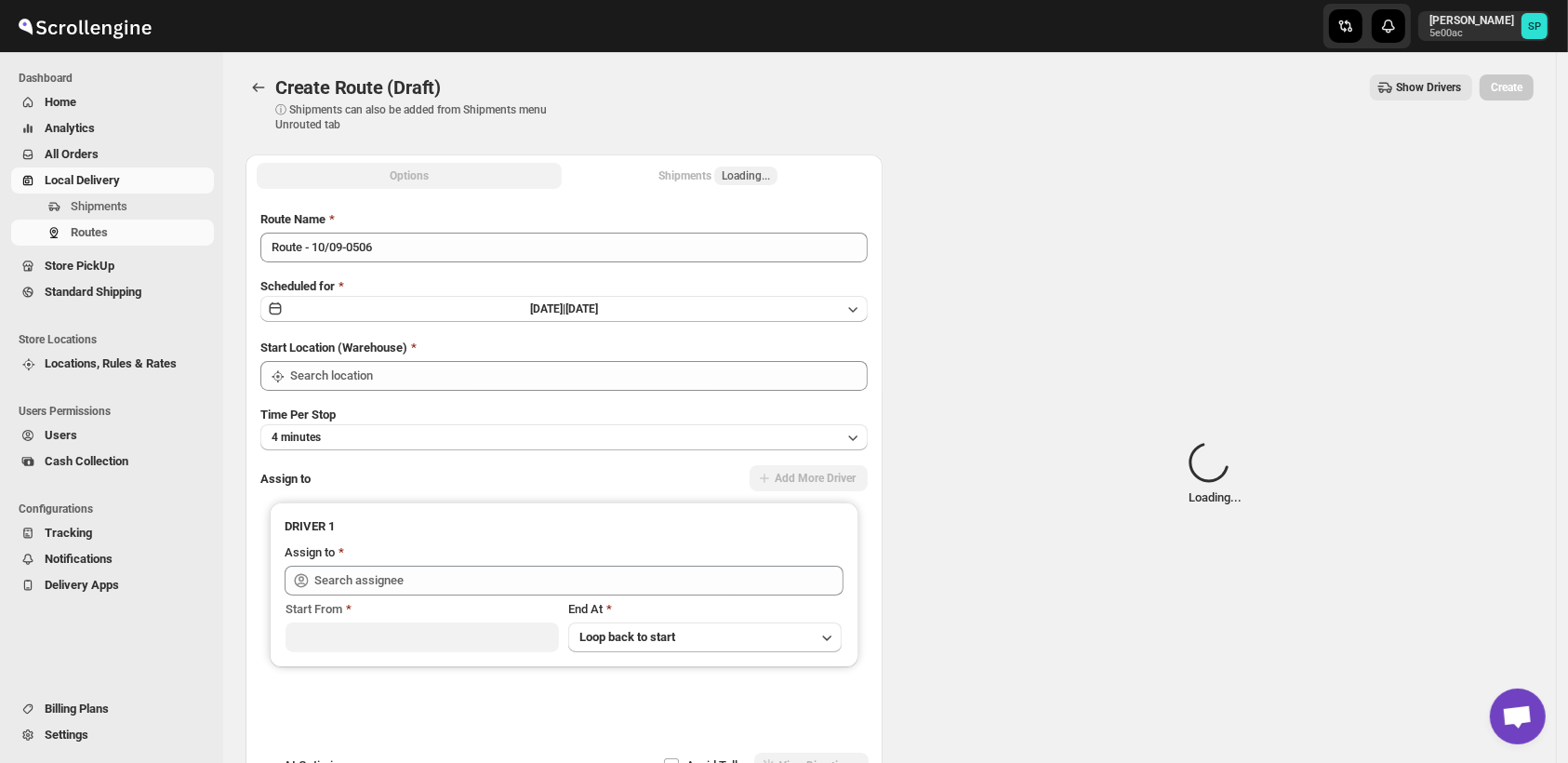
type input "Shop"
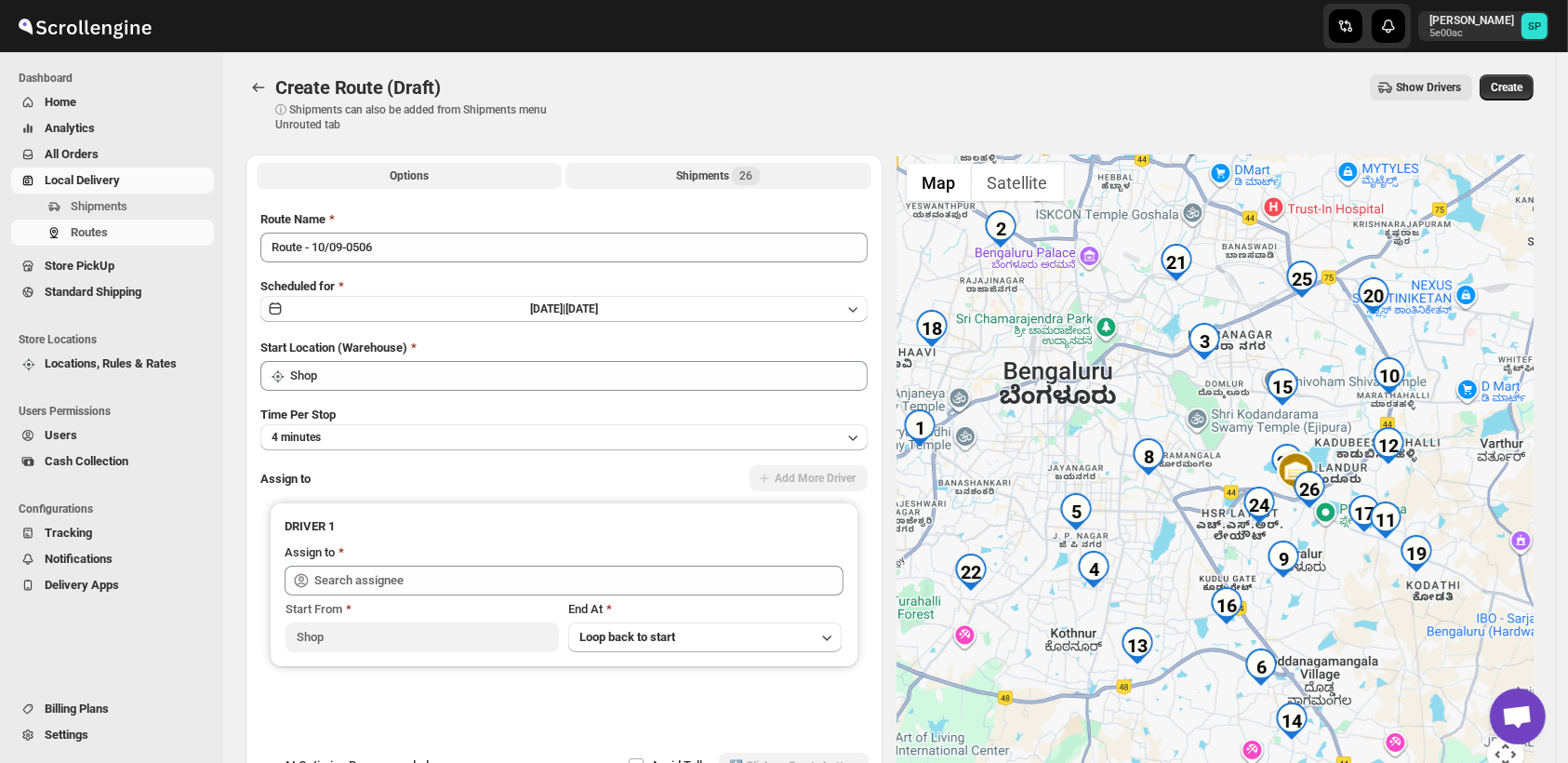
click at [724, 173] on div "Shipments 26" at bounding box center [717, 175] width 83 height 18
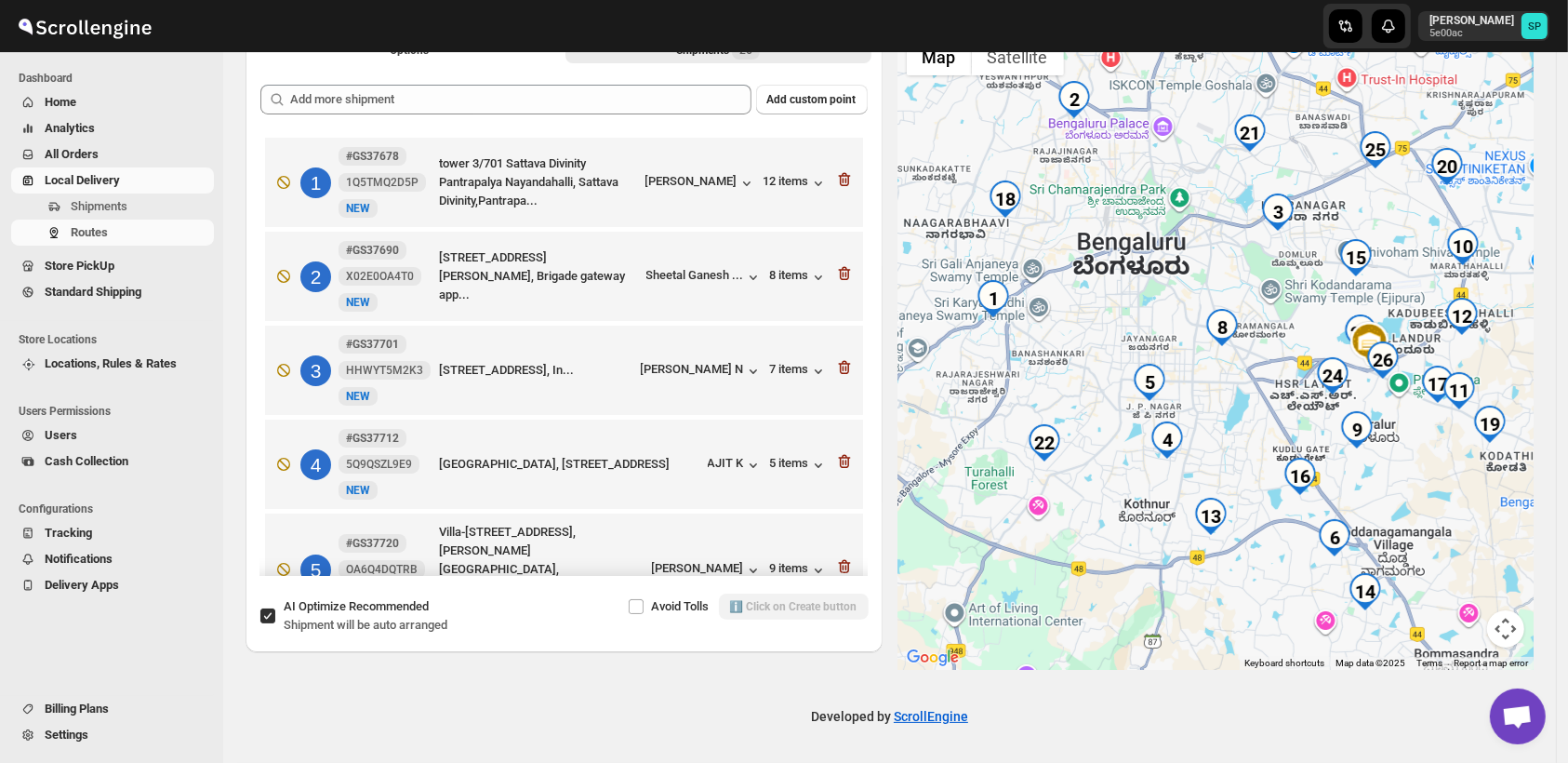
drag, startPoint x: 1438, startPoint y: 546, endPoint x: 1477, endPoint y: 528, distance: 43.0
click at [1477, 528] on div at bounding box center [1215, 349] width 637 height 641
click at [772, 175] on div "12 items" at bounding box center [796, 182] width 64 height 18
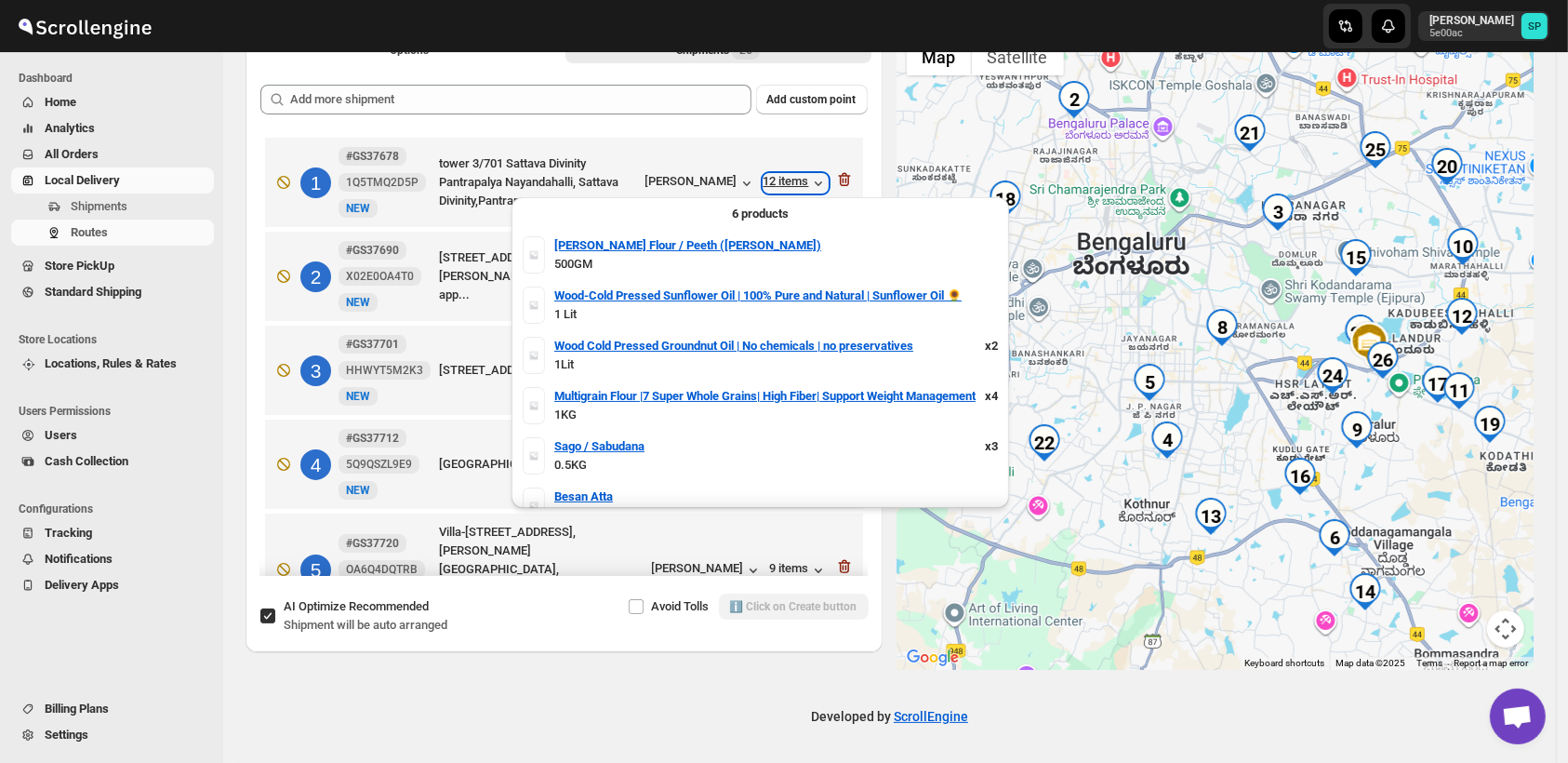
click at [789, 181] on div "12 items" at bounding box center [796, 182] width 64 height 18
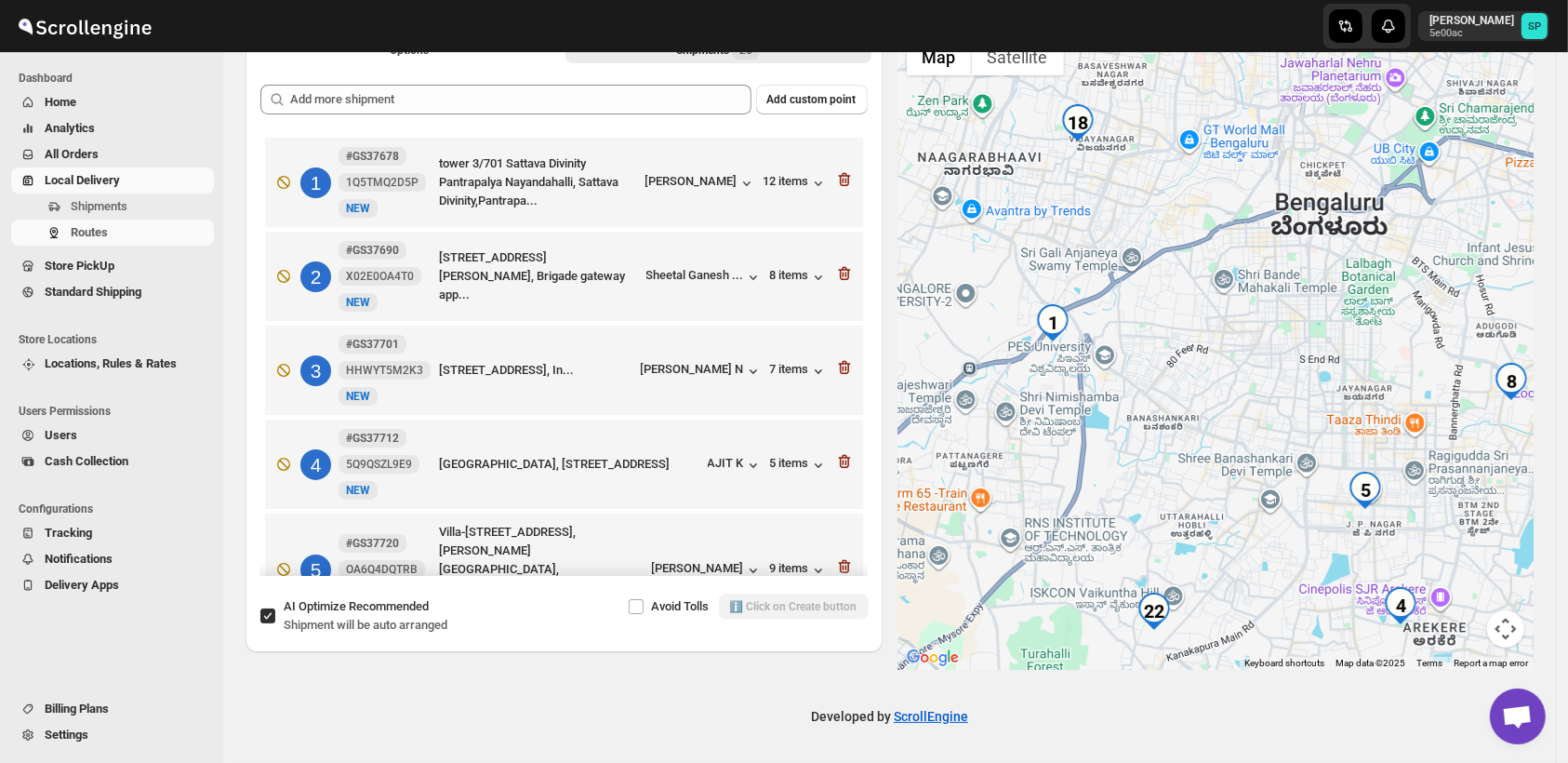
drag, startPoint x: 1081, startPoint y: 322, endPoint x: 1256, endPoint y: 340, distance: 175.9
click at [1256, 340] on div at bounding box center [1215, 349] width 637 height 641
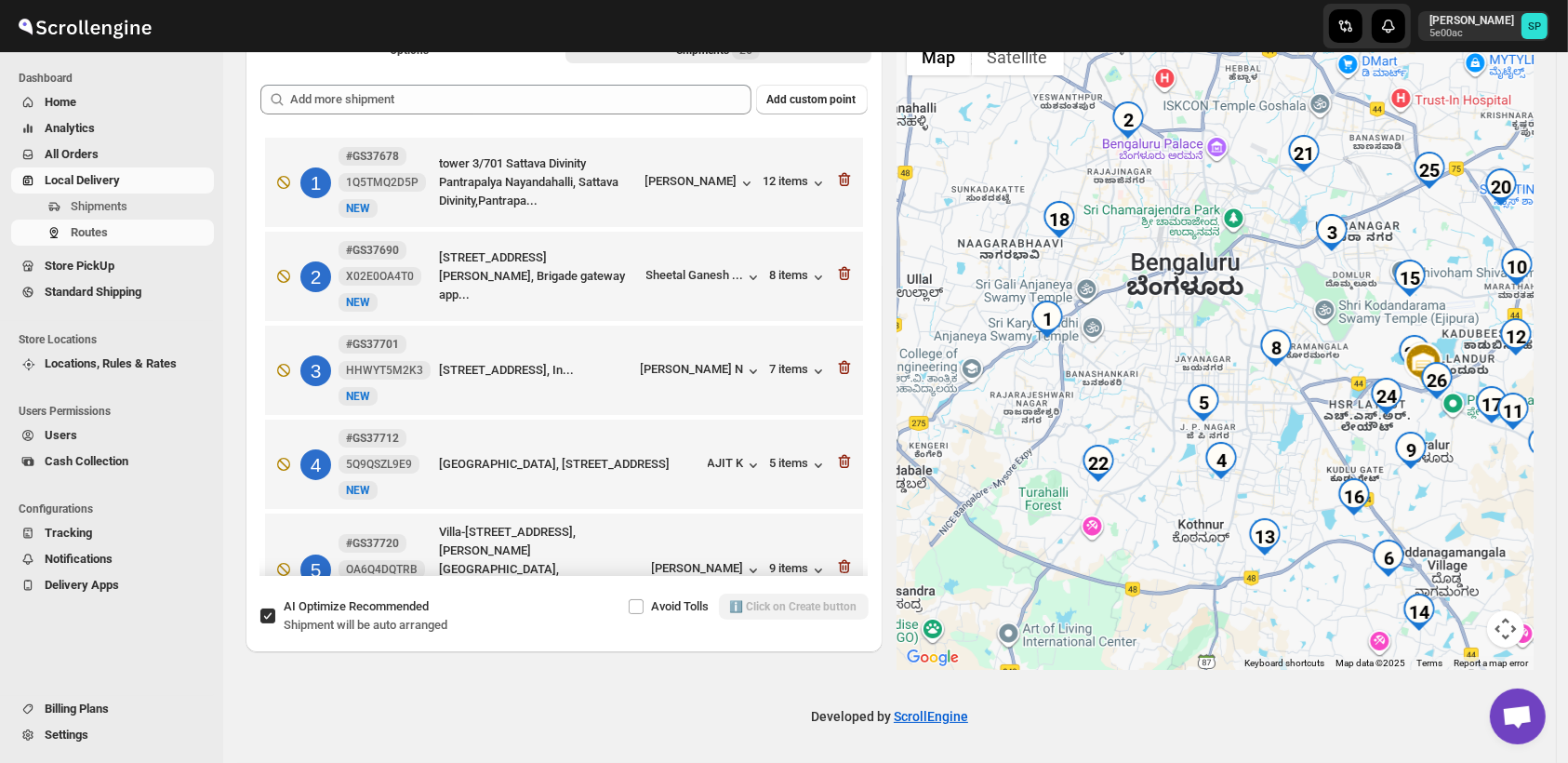
drag, startPoint x: 1272, startPoint y: 360, endPoint x: 1169, endPoint y: 354, distance: 103.2
click at [1169, 354] on div at bounding box center [1215, 349] width 637 height 641
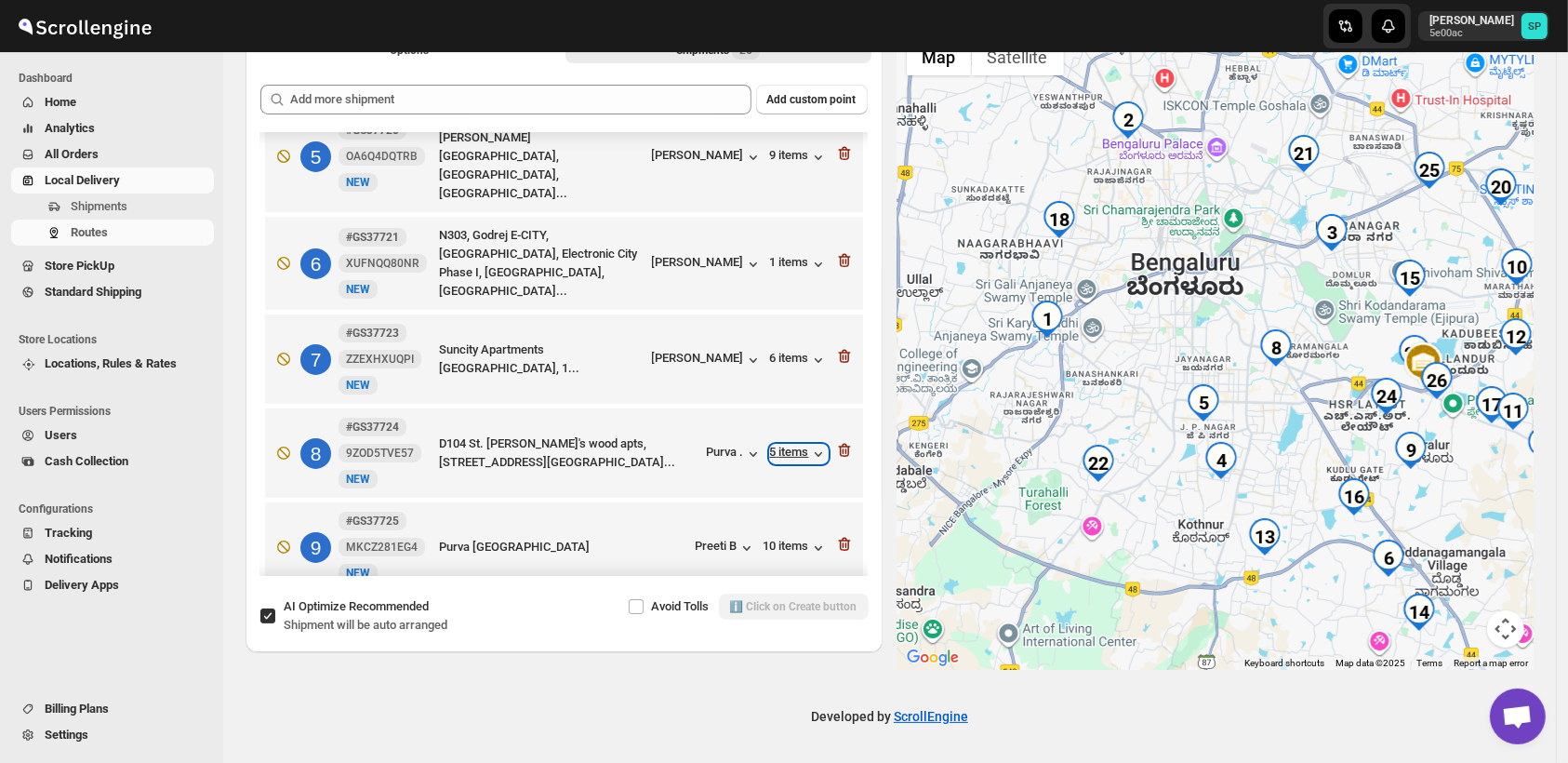
click at [787, 445] on div "5 items" at bounding box center [798, 453] width 58 height 18
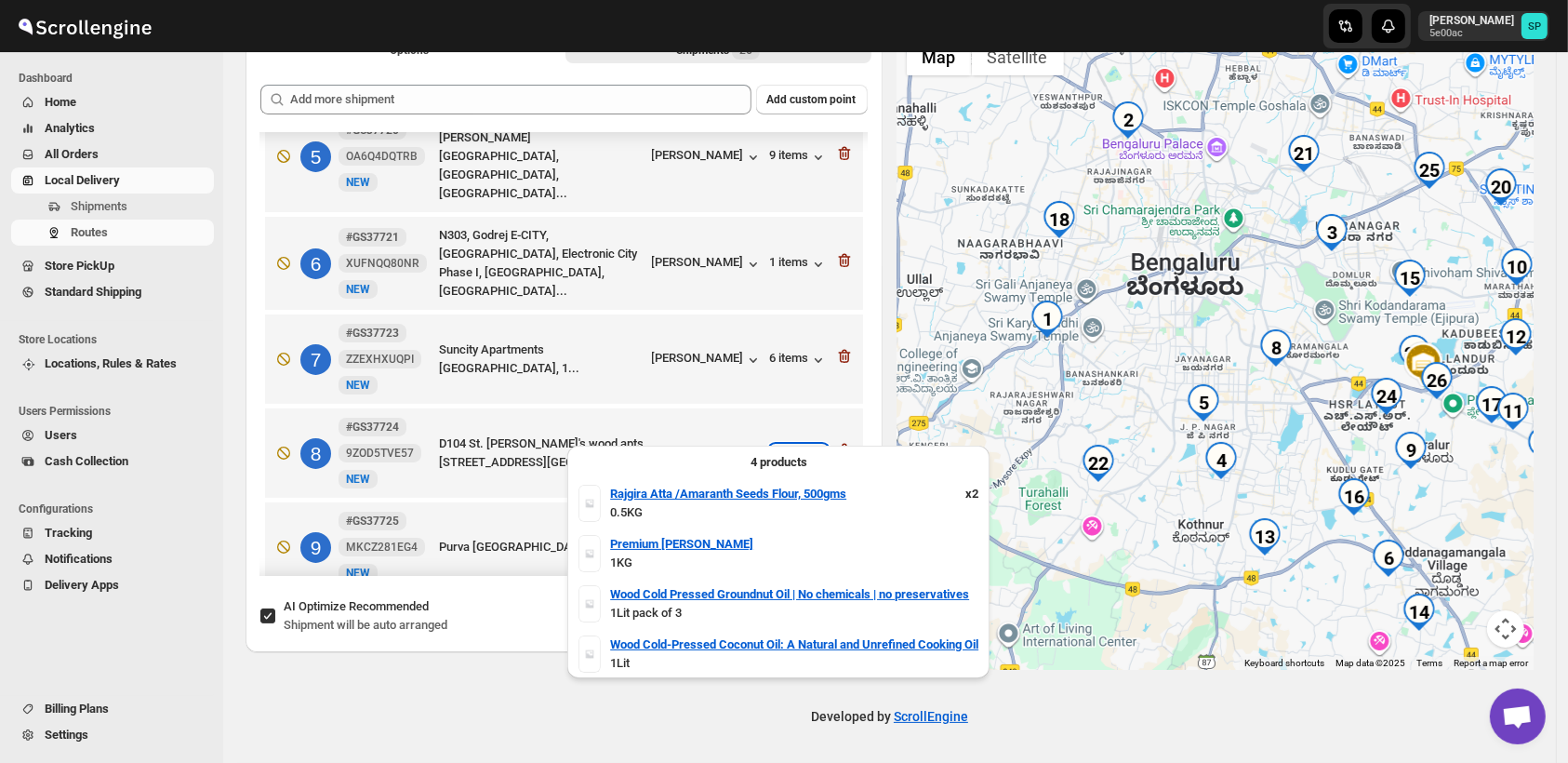
click at [787, 445] on div "5 items" at bounding box center [798, 453] width 58 height 18
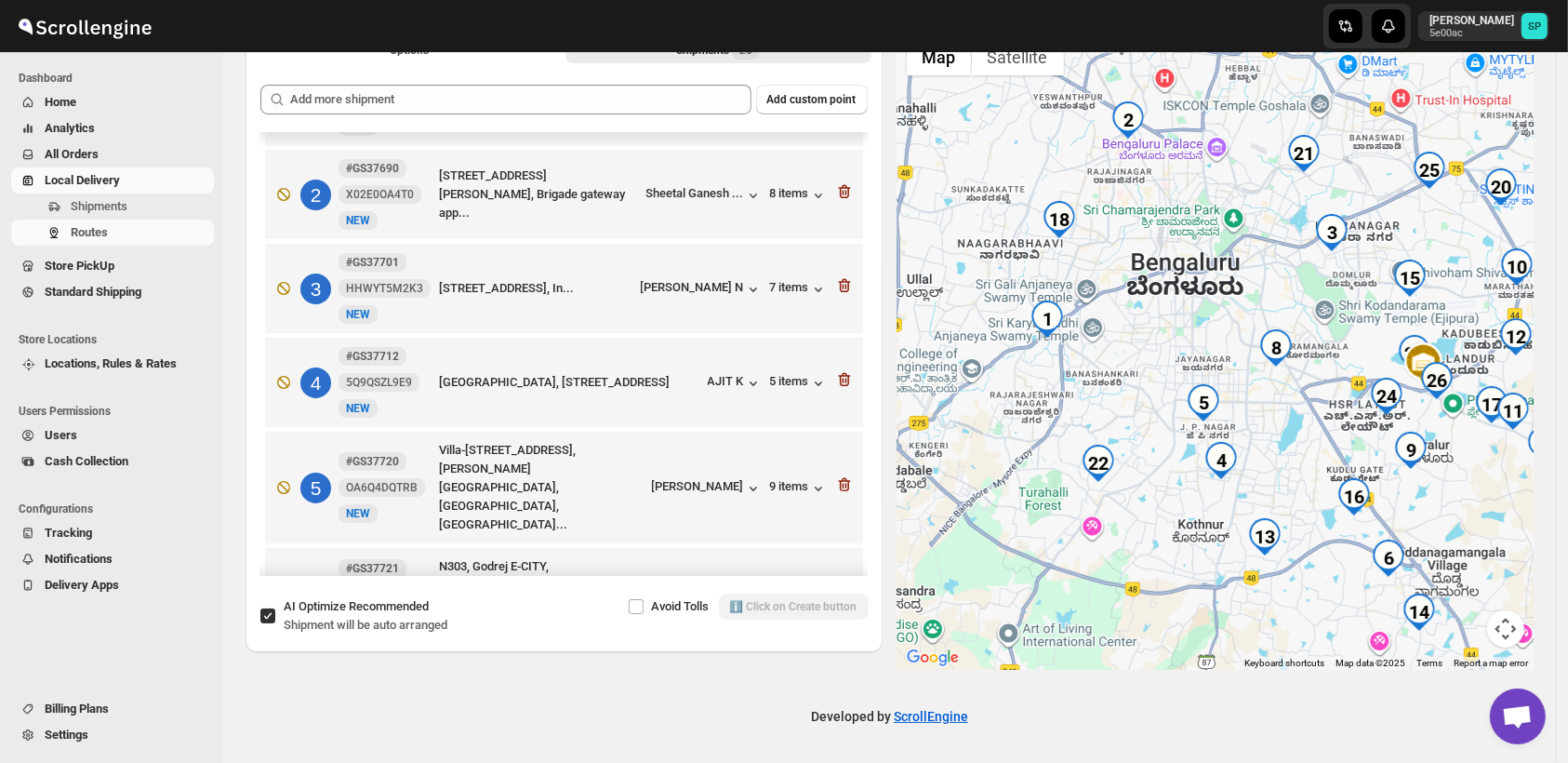
scroll to position [0, 0]
